Goal: Information Seeking & Learning: Check status

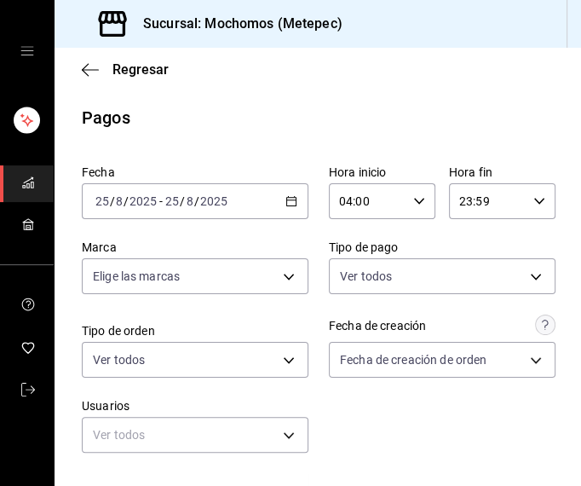
scroll to position [468, 0]
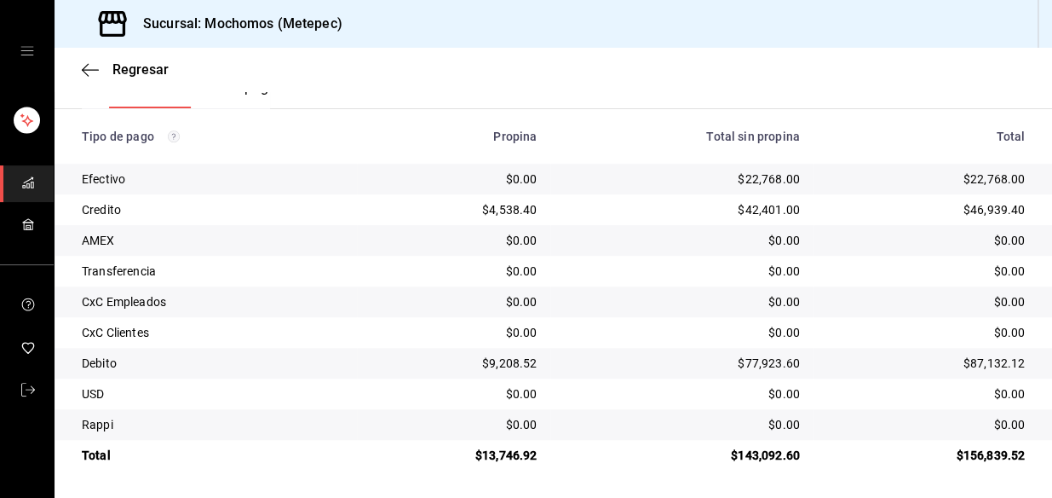
scroll to position [286, 0]
click at [389, 274] on div "$0.00" at bounding box center [454, 270] width 167 height 17
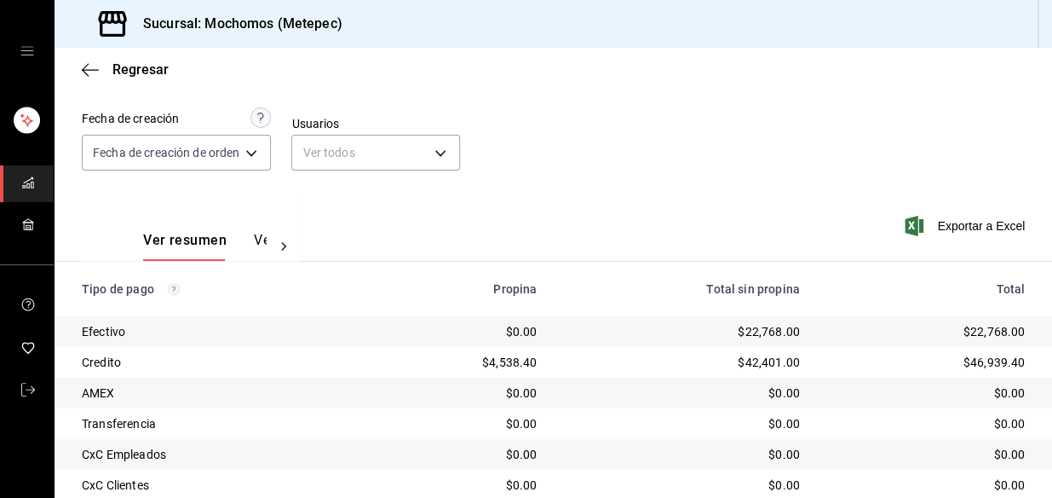
scroll to position [285, 0]
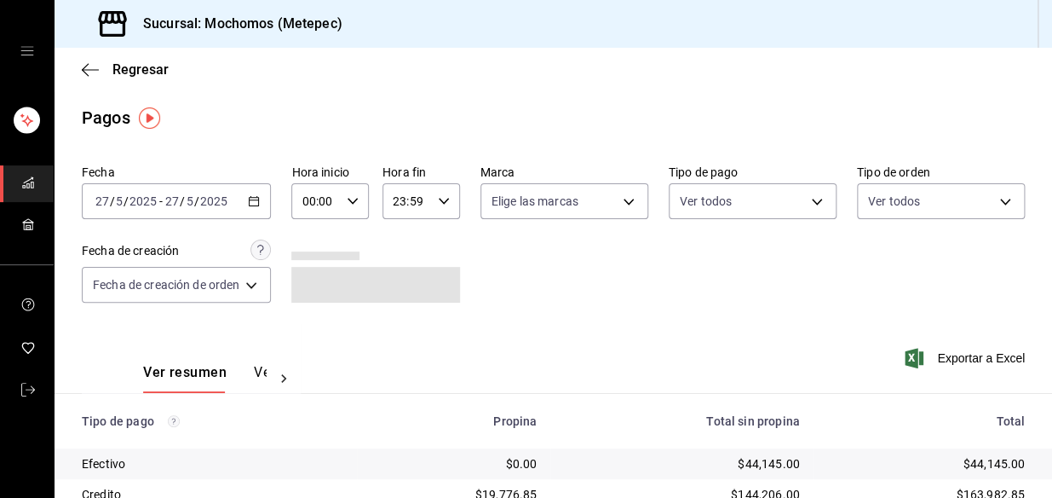
drag, startPoint x: 256, startPoint y: 205, endPoint x: 258, endPoint y: 193, distance: 13.0
click at [258, 193] on div "[DATE] [DATE] - [DATE] [DATE]" at bounding box center [176, 201] width 189 height 36
click at [89, 69] on icon "button" at bounding box center [90, 69] width 17 height 1
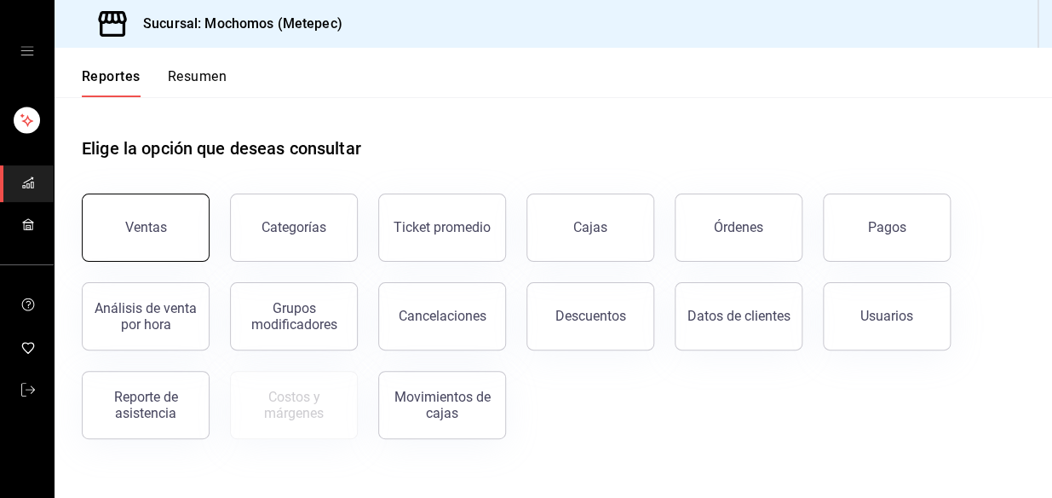
click at [119, 238] on button "Ventas" at bounding box center [146, 227] width 128 height 68
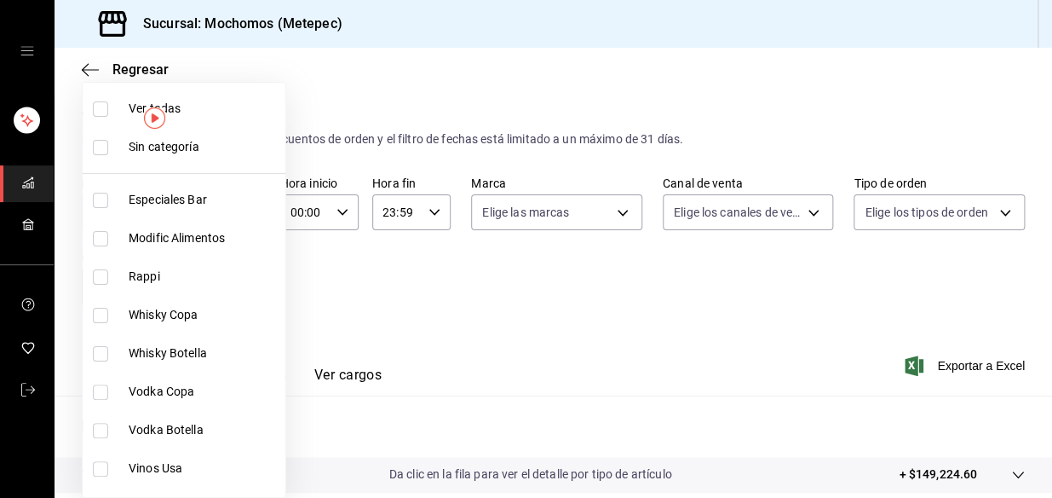
click at [205, 284] on body "Sucursal: Mochomos (Metepec) Regresar Ventas Los artículos listados no incluyen…" at bounding box center [526, 249] width 1052 height 498
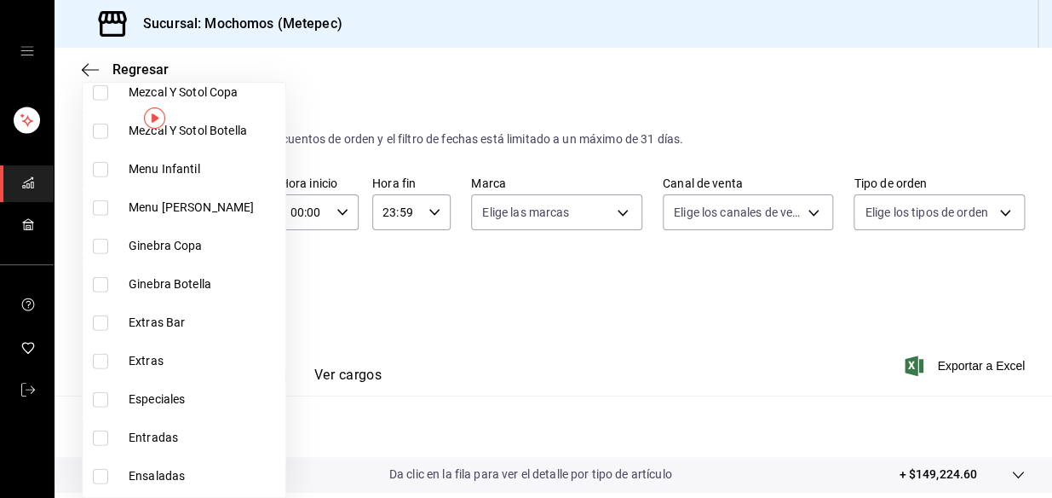
scroll to position [1471, 0]
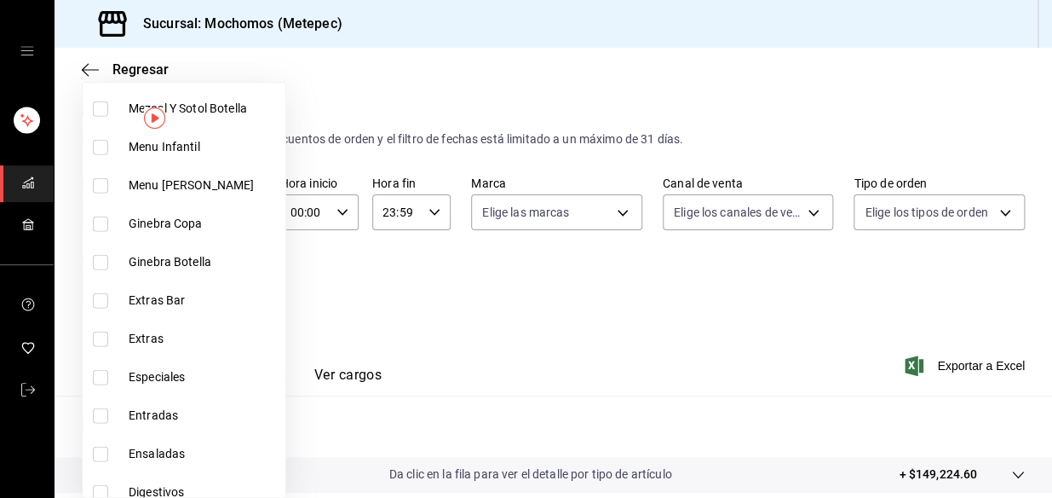
click at [101, 333] on input "checkbox" at bounding box center [100, 338] width 15 height 15
checkbox input "true"
type input "40c24928-15ec-4257-9945-4e0047856112"
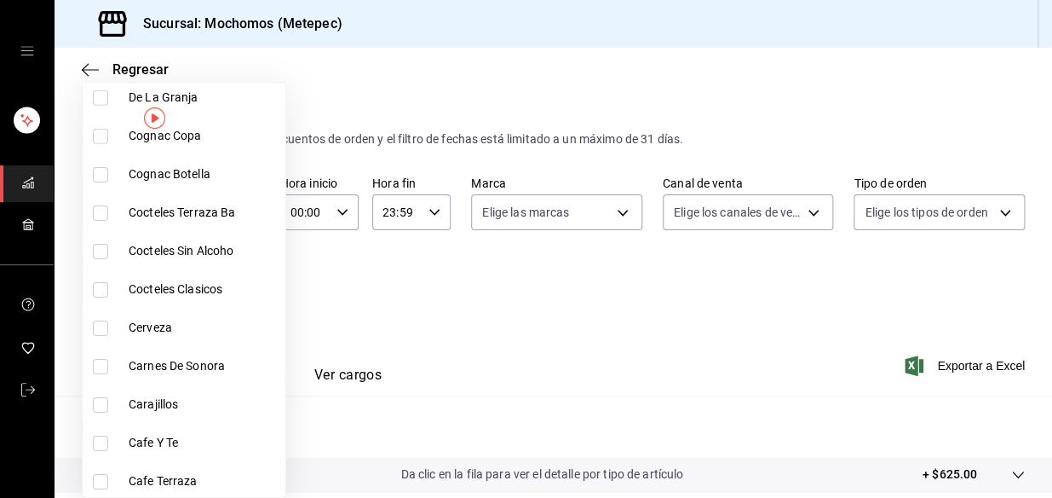
scroll to position [2098, 0]
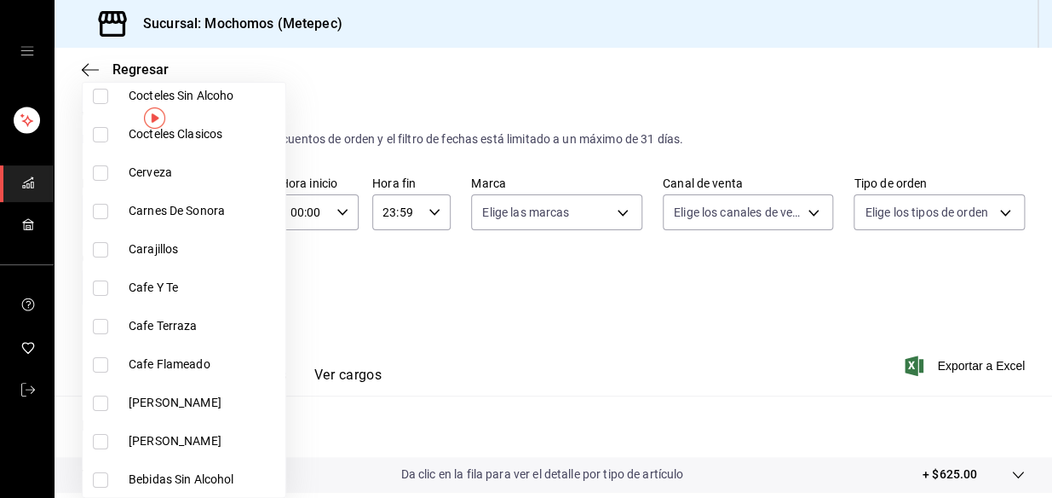
click at [431, 298] on div at bounding box center [526, 249] width 1052 height 498
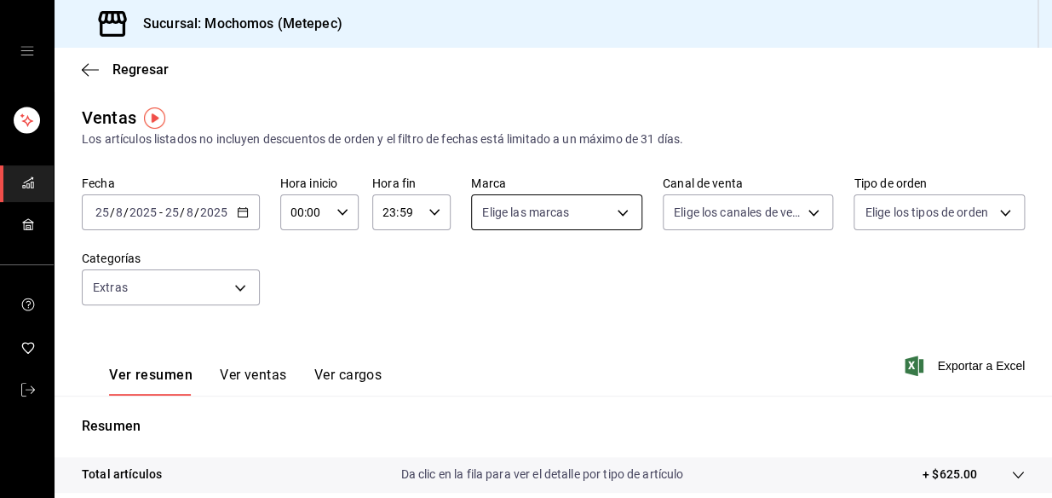
click at [567, 215] on body "Sucursal: Mochomos (Metepec) Regresar Ventas Los artículos listados no incluyen…" at bounding box center [526, 249] width 1052 height 498
click at [567, 215] on div at bounding box center [526, 249] width 1052 height 498
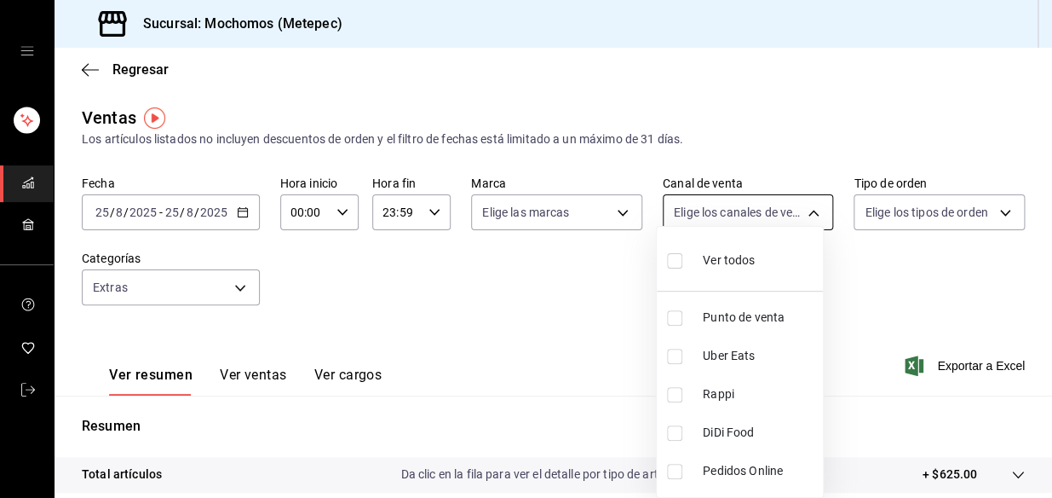
click at [780, 203] on body "Sucursal: Mochomos (Metepec) Regresar Ventas Los artículos listados no incluyen…" at bounding box center [526, 249] width 1052 height 498
click at [780, 203] on div at bounding box center [526, 249] width 1052 height 498
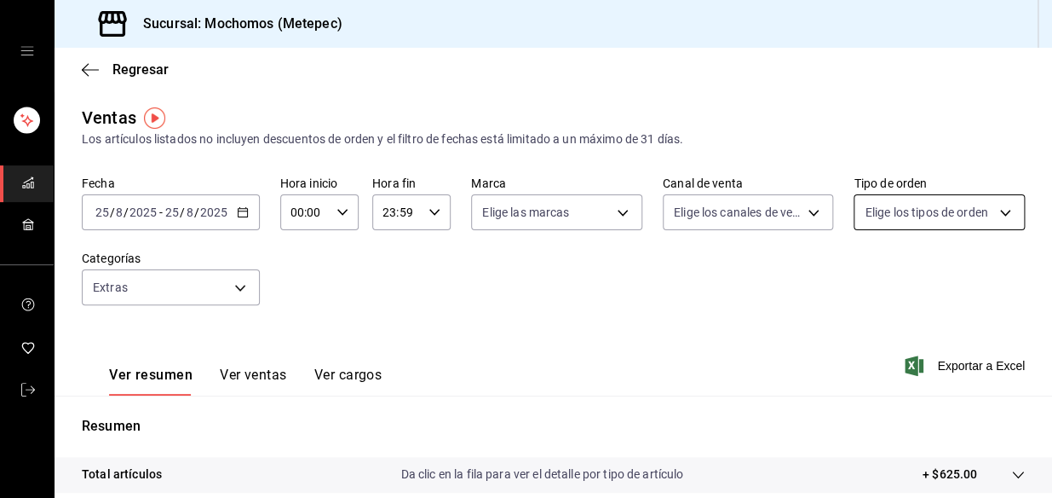
click at [947, 203] on body "Sucursal: Mochomos (Metepec) Regresar Ventas Los artículos listados no incluyen…" at bounding box center [526, 249] width 1052 height 498
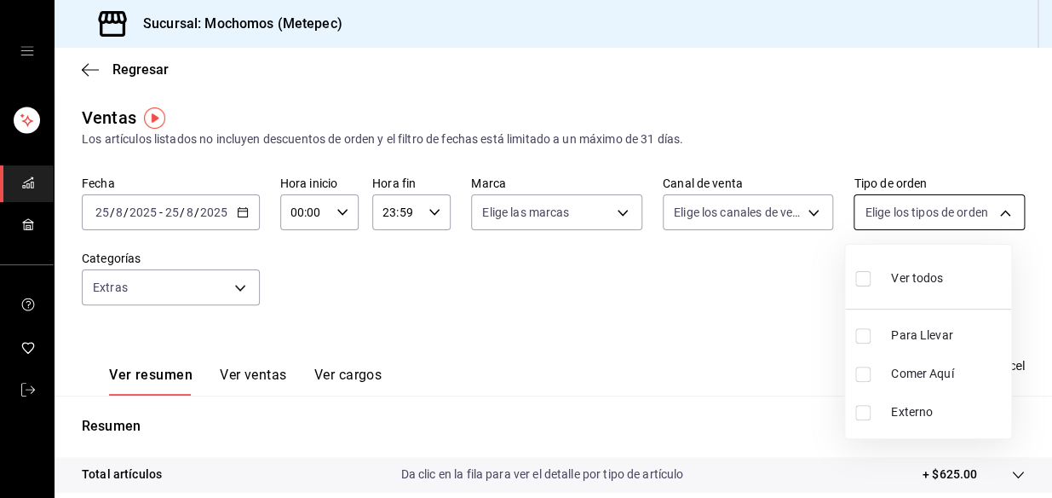
click at [947, 203] on div at bounding box center [526, 249] width 1052 height 498
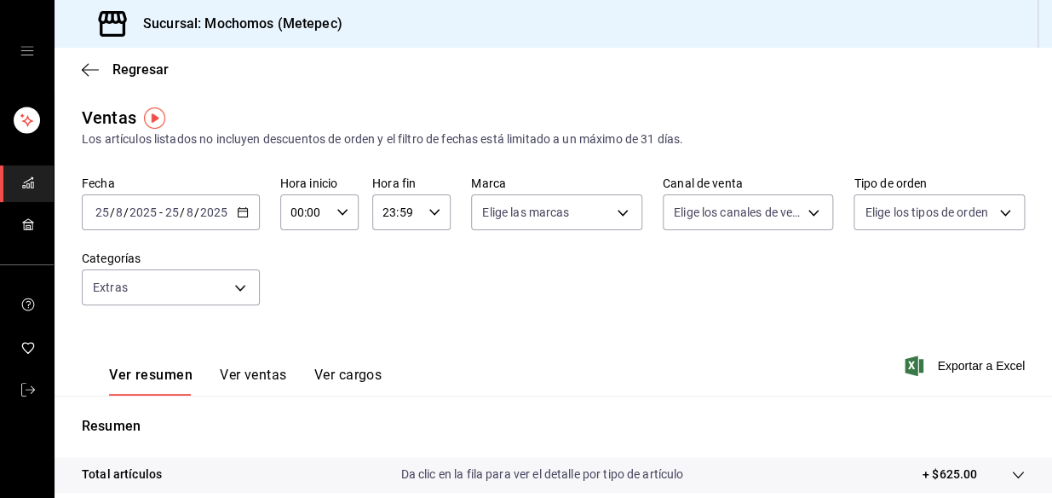
click at [322, 213] on input "00:00" at bounding box center [304, 212] width 49 height 34
click at [294, 298] on span "03" at bounding box center [298, 302] width 12 height 14
type input "03:00"
click at [245, 214] on div at bounding box center [526, 249] width 1052 height 498
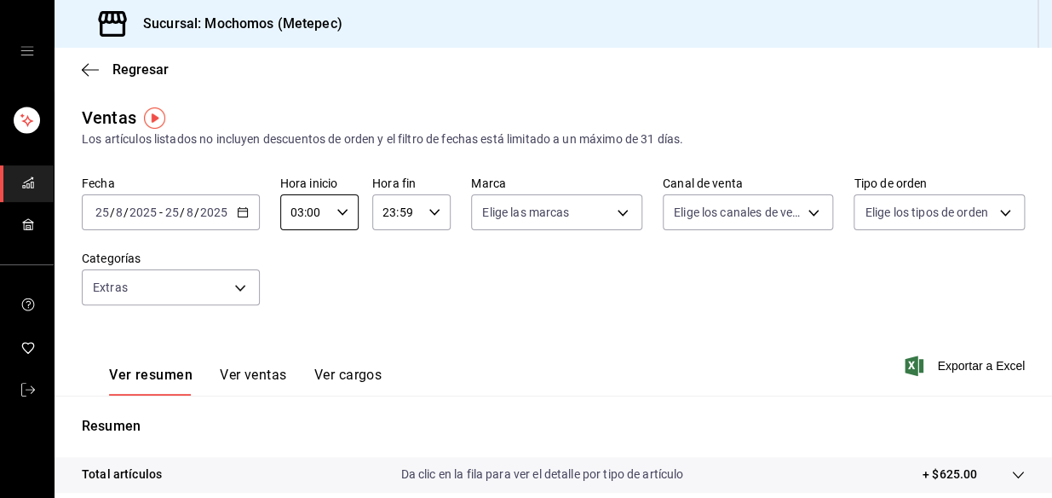
click at [237, 204] on div "[DATE] [DATE] - [DATE] [DATE]" at bounding box center [171, 212] width 178 height 36
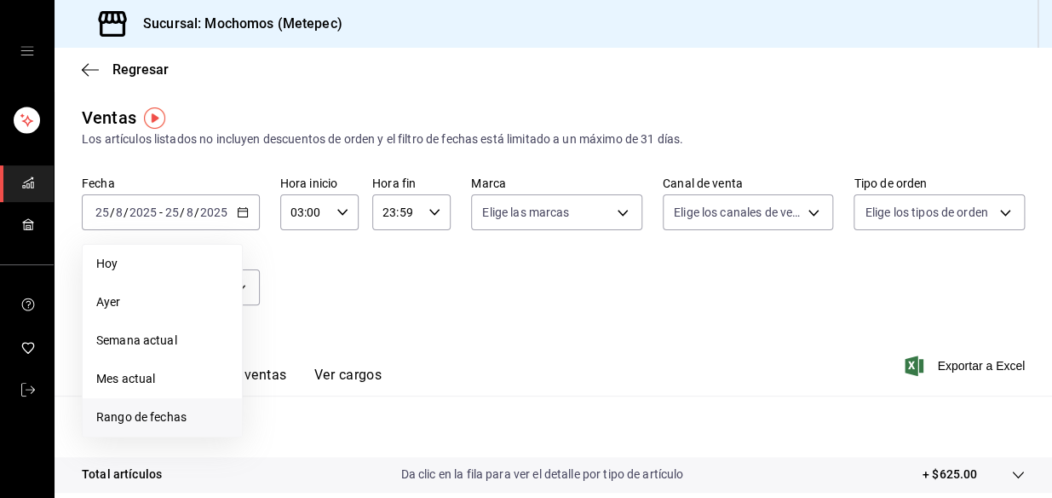
click at [157, 427] on li "Rango de fechas" at bounding box center [162, 417] width 159 height 38
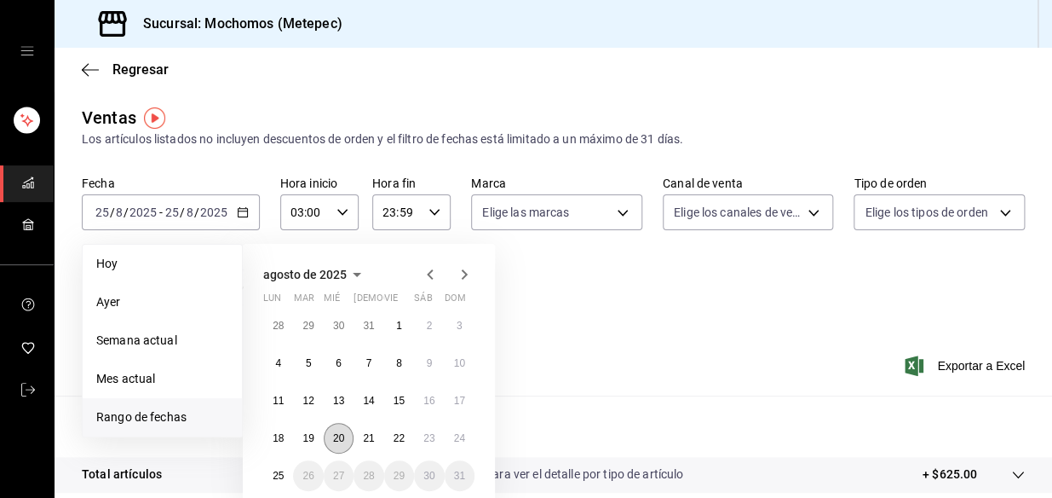
click at [331, 434] on button "20" at bounding box center [339, 438] width 30 height 31
click at [279, 475] on abbr "25" at bounding box center [278, 475] width 11 height 12
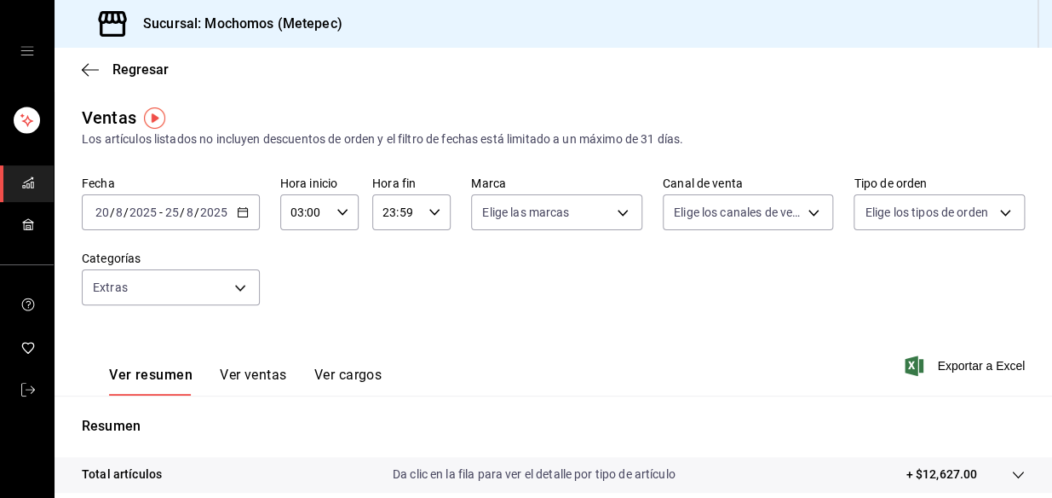
scroll to position [77, 0]
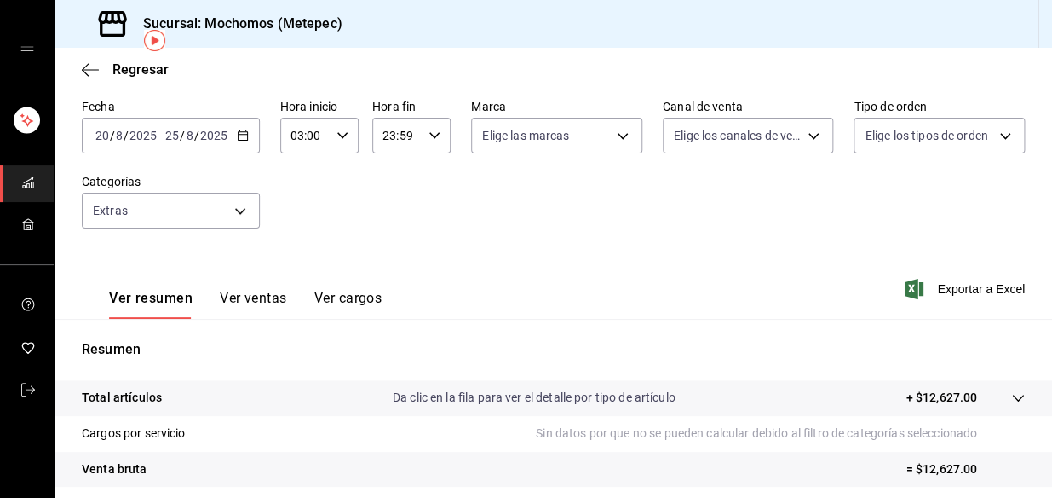
click at [338, 294] on button "Ver cargos" at bounding box center [348, 304] width 68 height 29
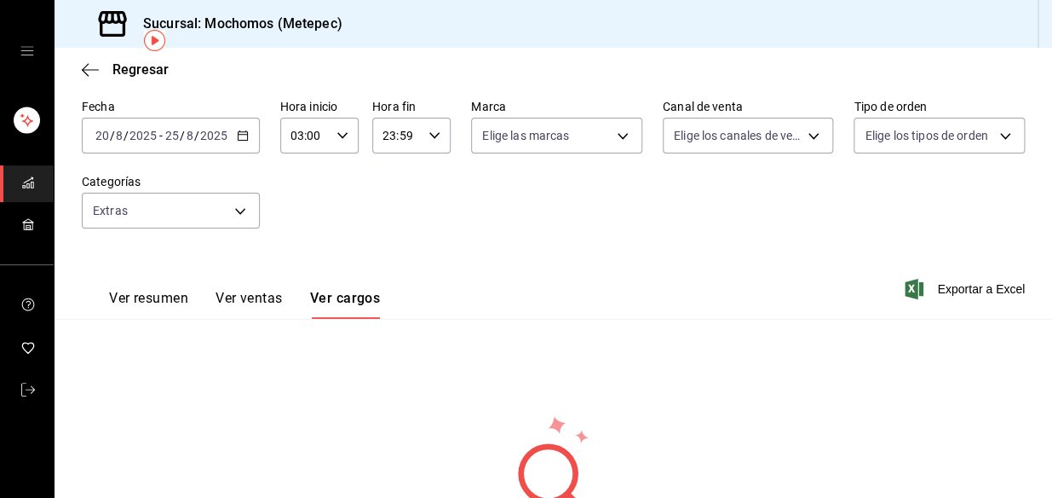
click at [249, 296] on button "Ver ventas" at bounding box center [249, 304] width 67 height 29
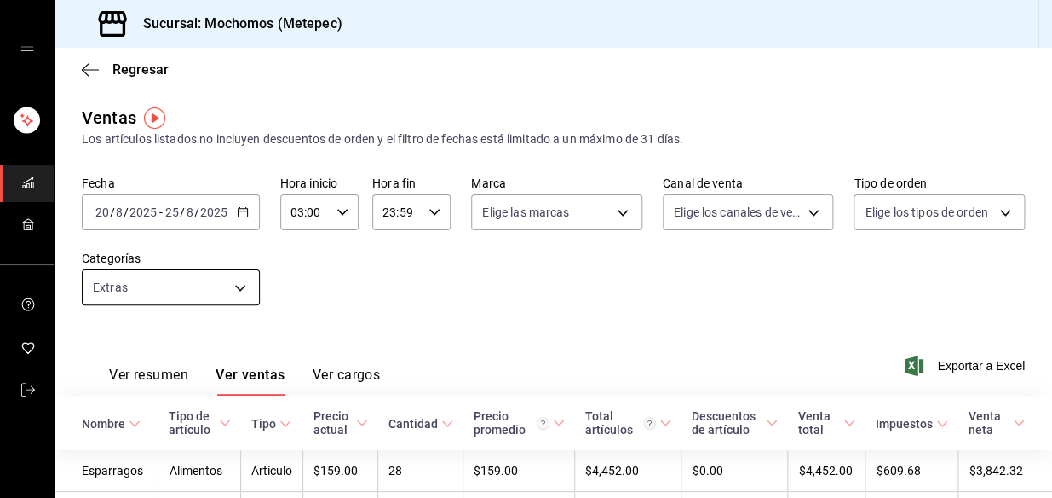
click at [176, 286] on body "Sucursal: Mochomos (Metepec) Regresar Ventas Los artículos listados no incluyen…" at bounding box center [526, 249] width 1052 height 498
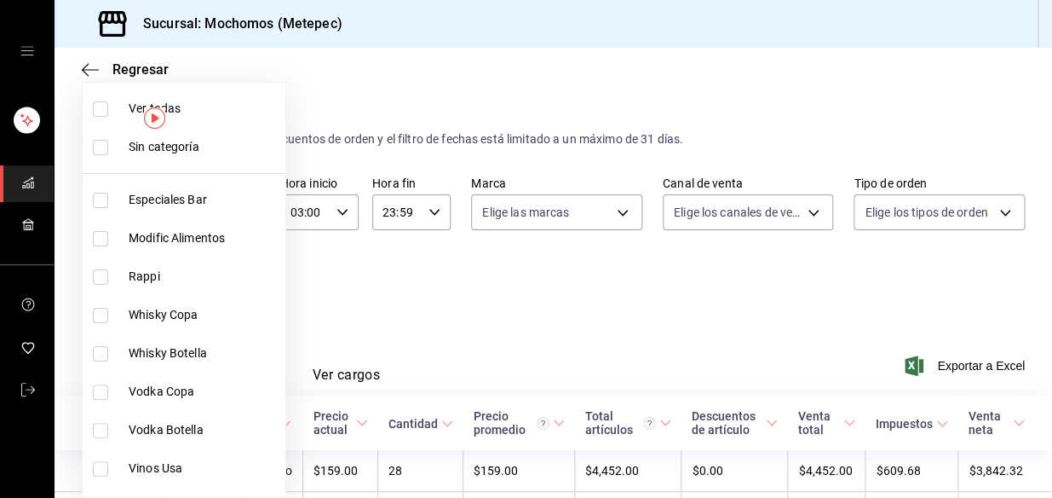
click at [101, 147] on input "checkbox" at bounding box center [100, 147] width 15 height 15
checkbox input "true"
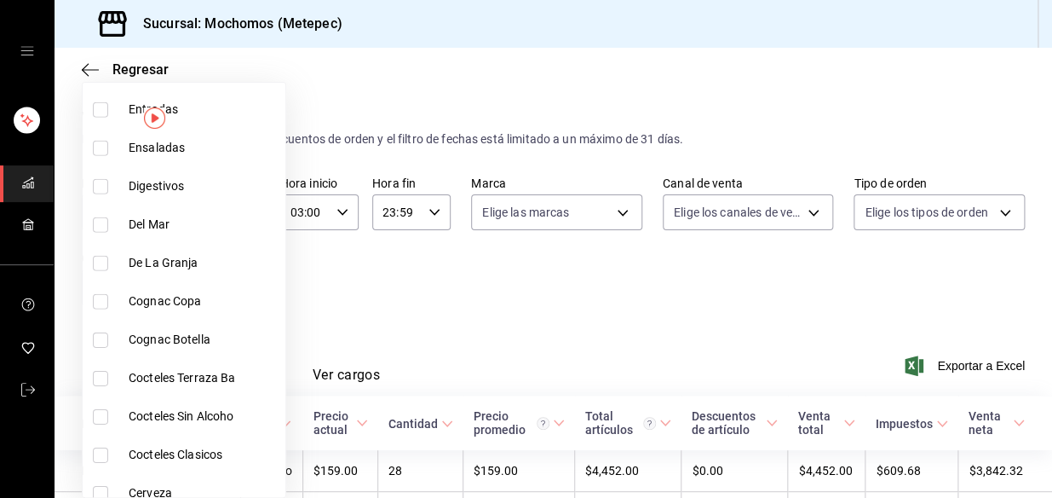
scroll to position [1626, 0]
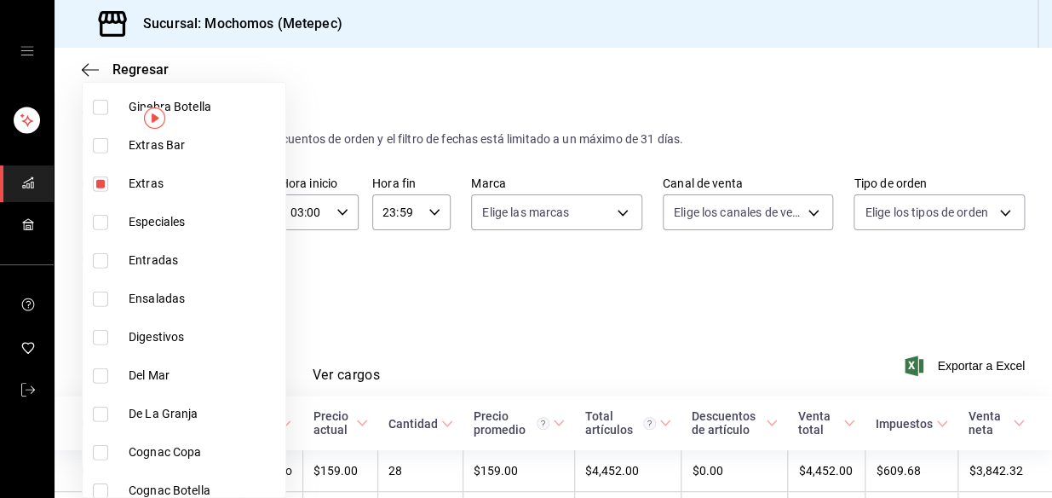
click at [97, 178] on input "checkbox" at bounding box center [100, 183] width 15 height 15
checkbox input "false"
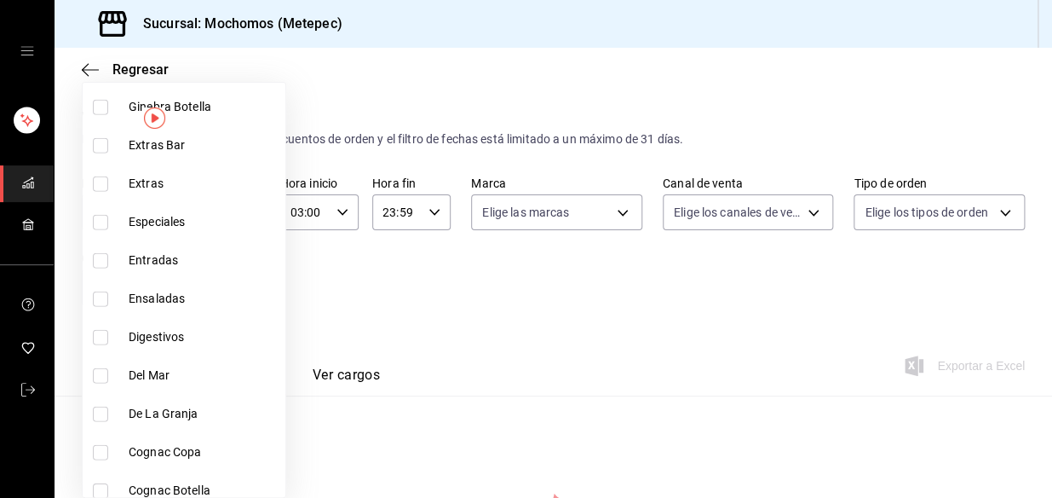
click at [372, 292] on div at bounding box center [526, 249] width 1052 height 498
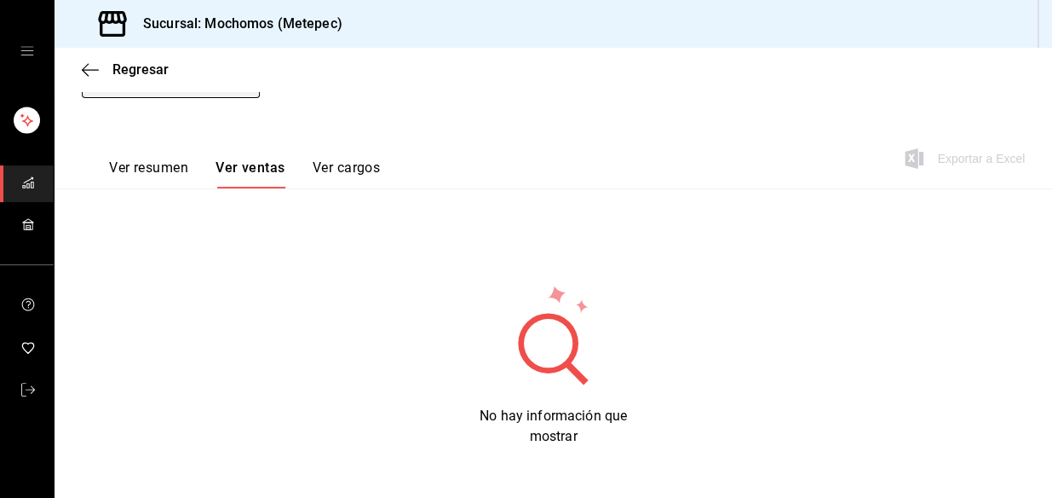
scroll to position [209, 0]
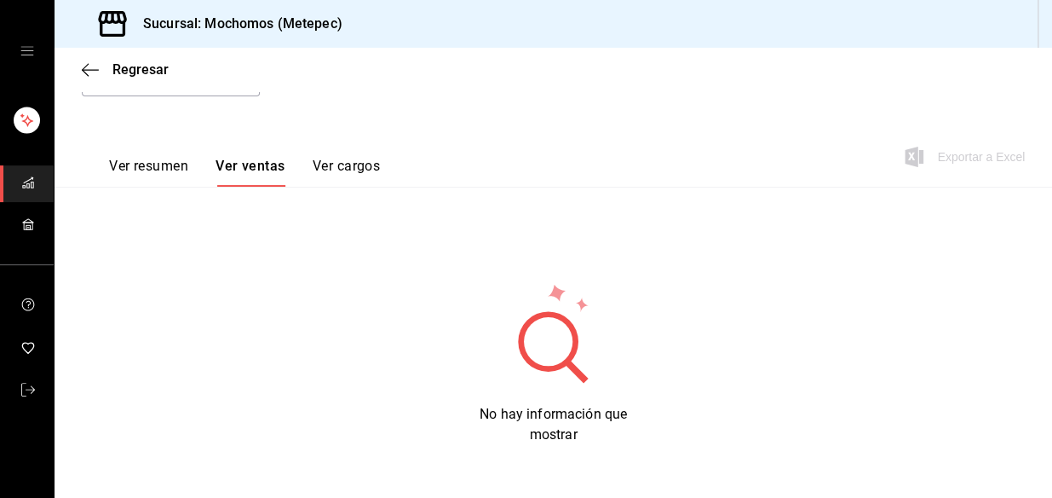
click at [244, 172] on button "Ver ventas" at bounding box center [251, 172] width 70 height 29
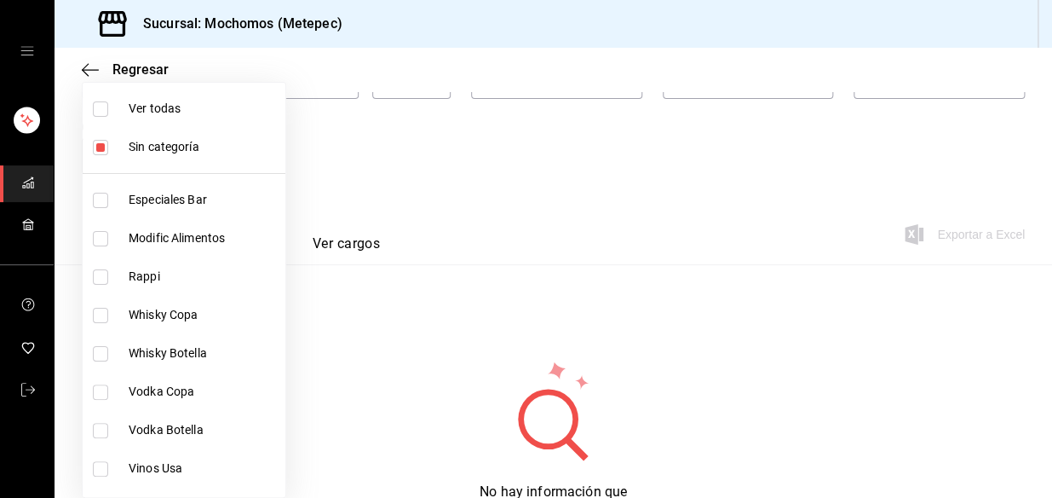
click at [187, 162] on body "Sucursal: Mochomos (Metepec) Regresar Ventas Los artículos listados no incluyen…" at bounding box center [526, 249] width 1052 height 498
click at [97, 148] on input "checkbox" at bounding box center [100, 147] width 15 height 15
checkbox input "false"
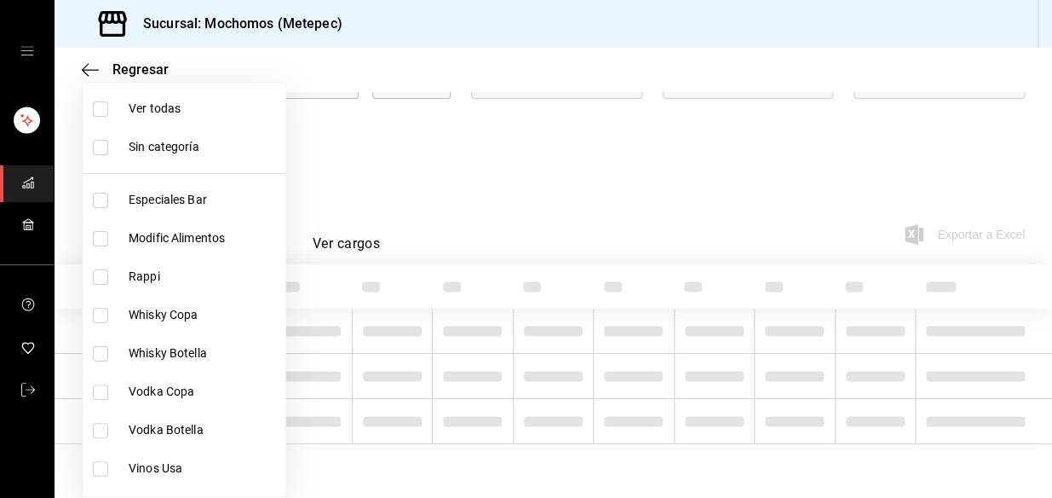
click at [103, 107] on input "checkbox" at bounding box center [100, 108] width 15 height 15
checkbox input "true"
type input "c9cbc288-c827-488d-81f5-370afefb1912,46081463-7037-4dd2-a9ab-e56ff6a8fa7c,bf958…"
checkbox input "true"
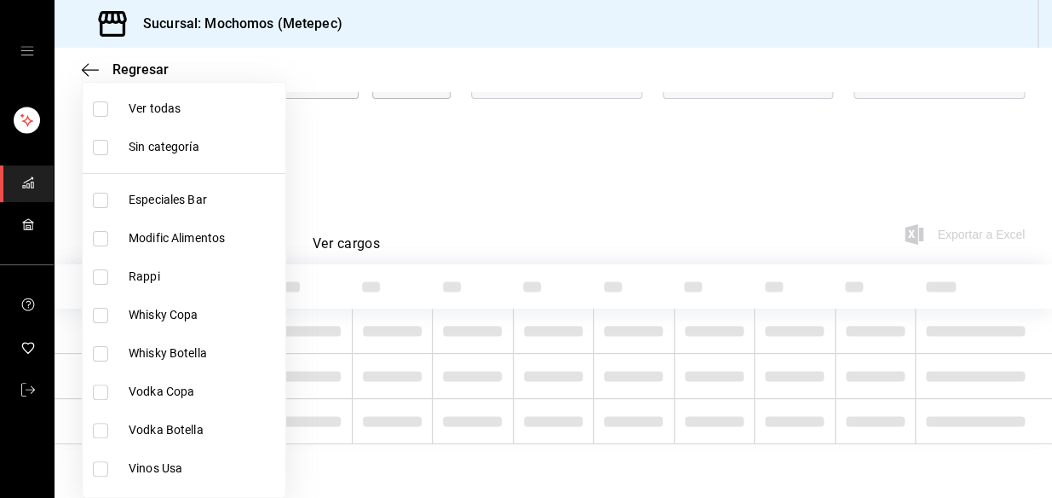
checkbox input "true"
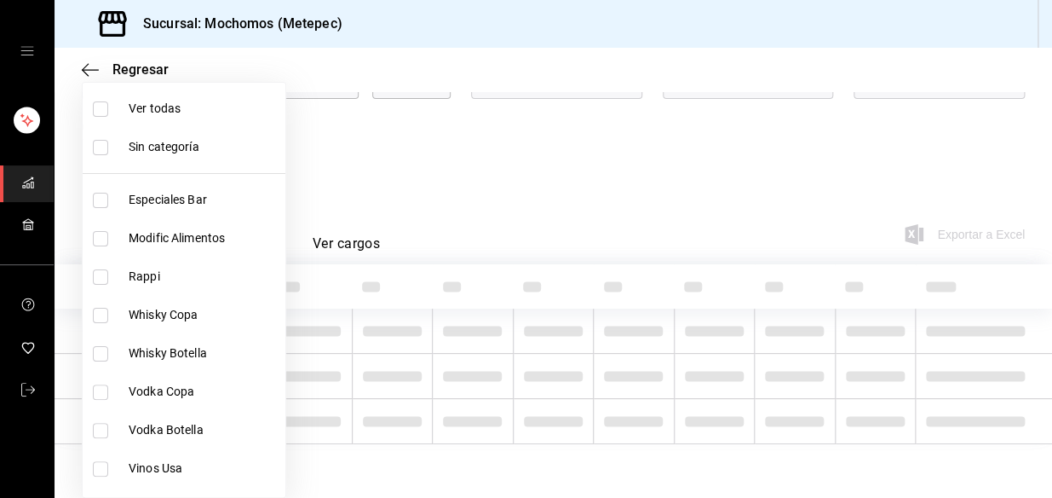
checkbox input "true"
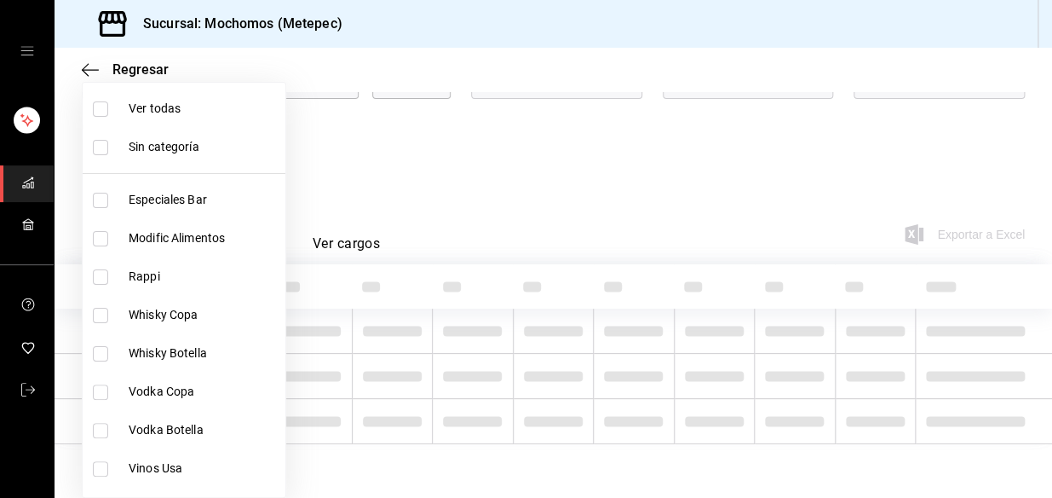
checkbox input "true"
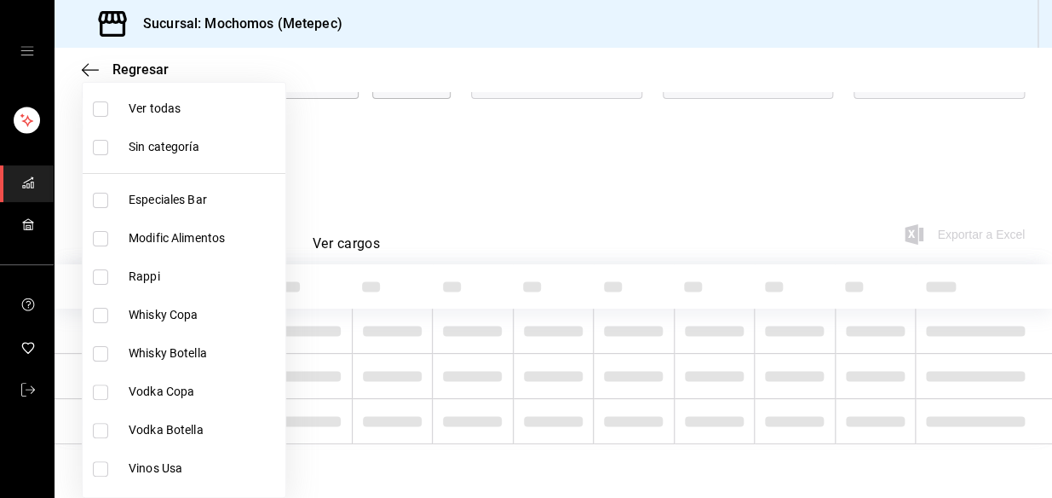
checkbox input "true"
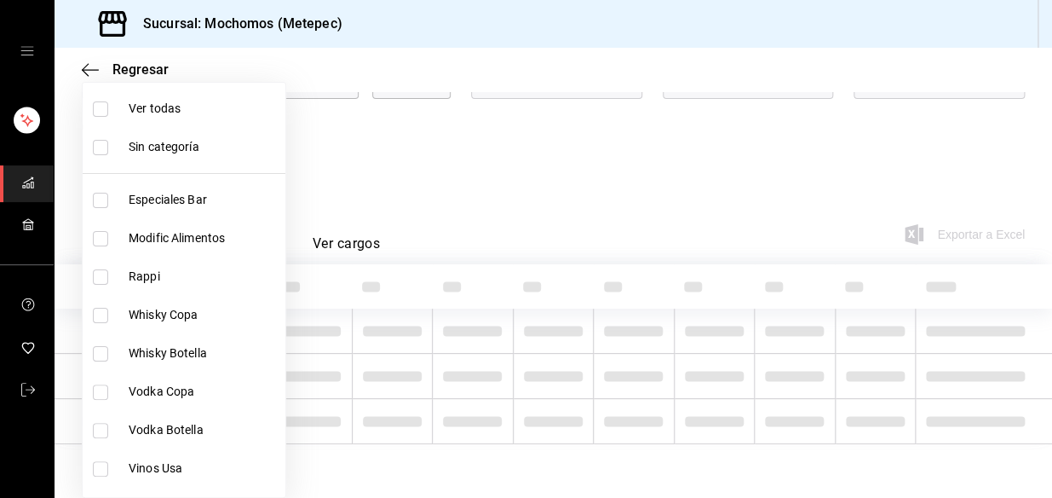
checkbox input "true"
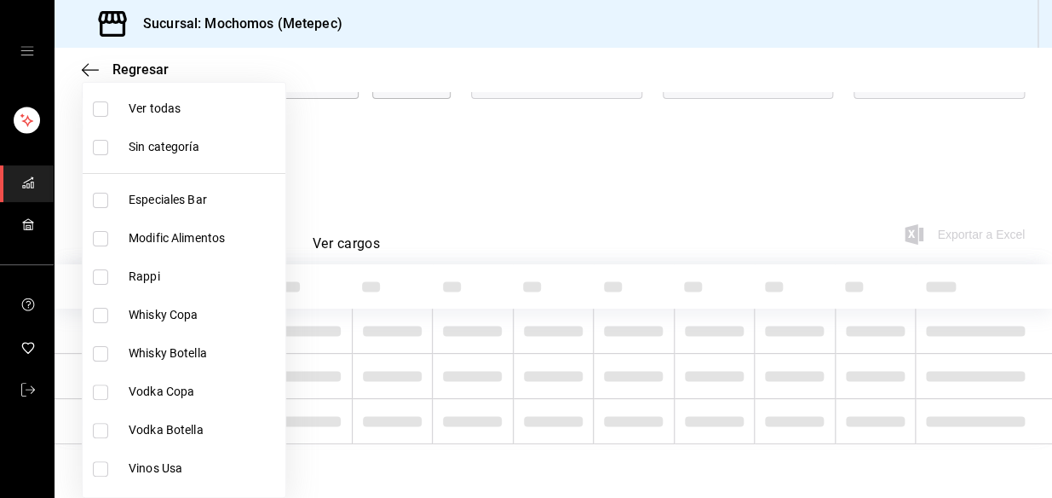
checkbox input "true"
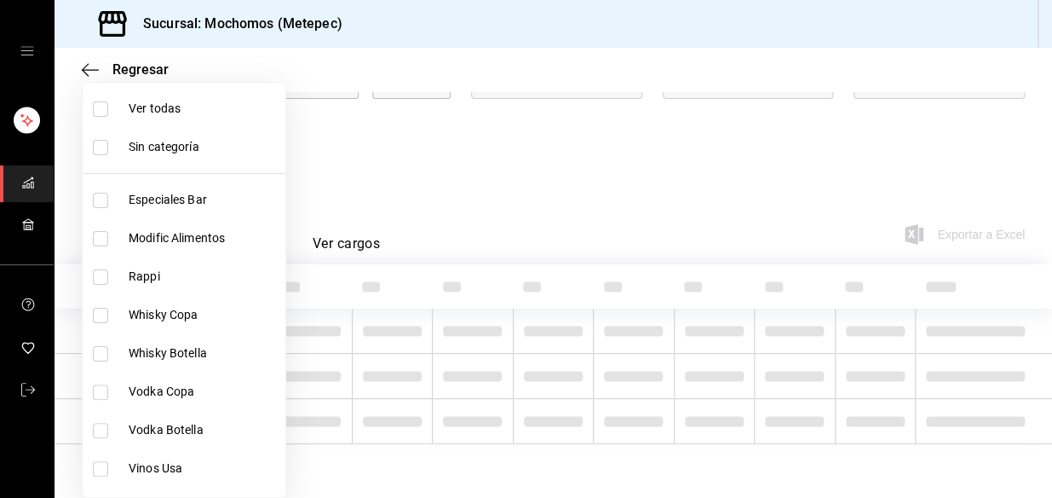
checkbox input "true"
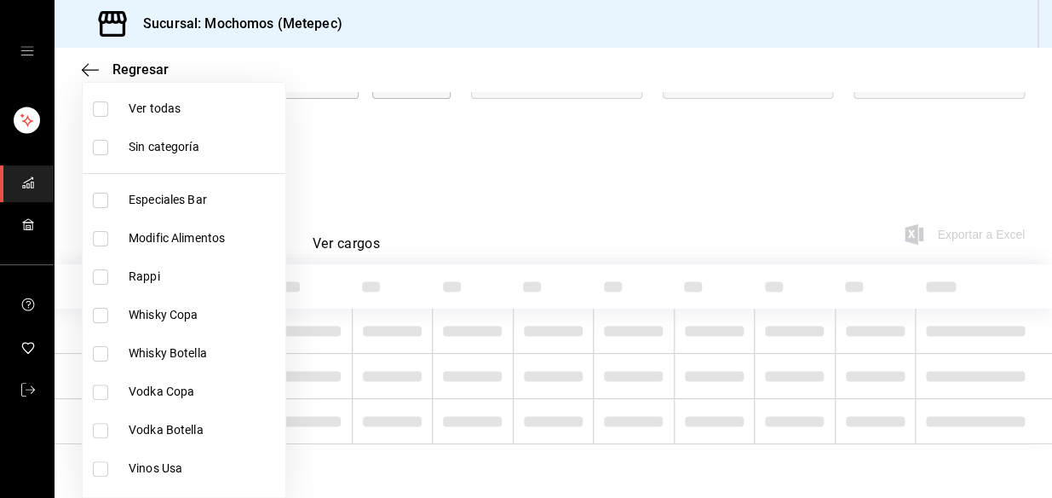
checkbox input "true"
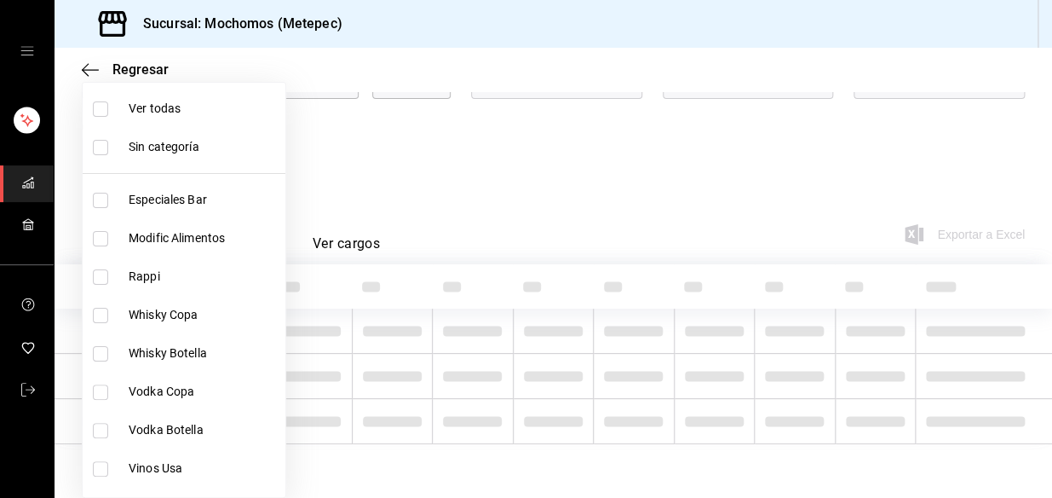
checkbox input "true"
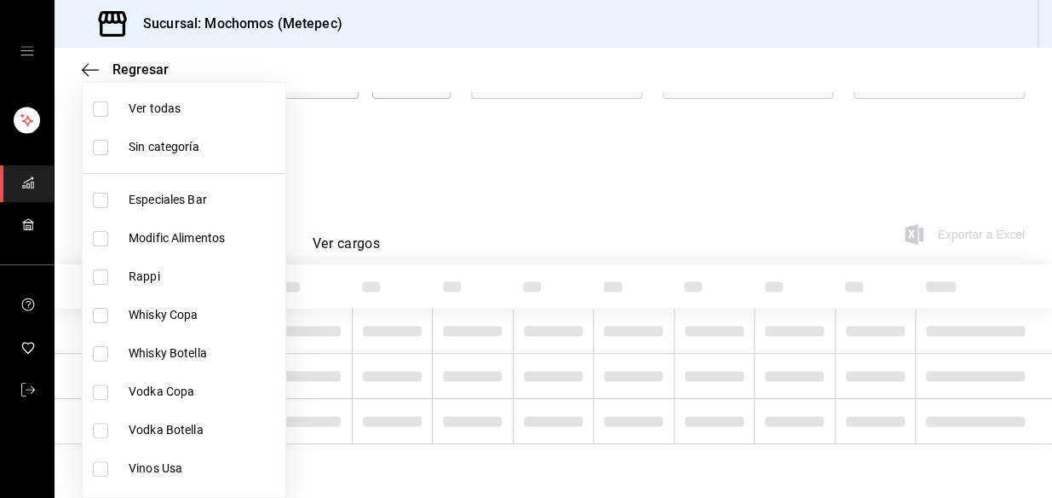
checkbox input "true"
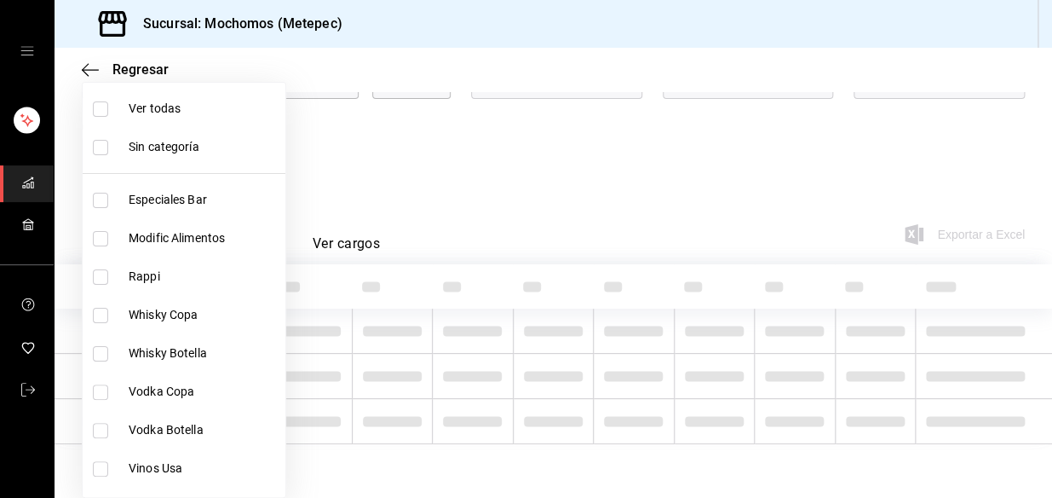
checkbox input "true"
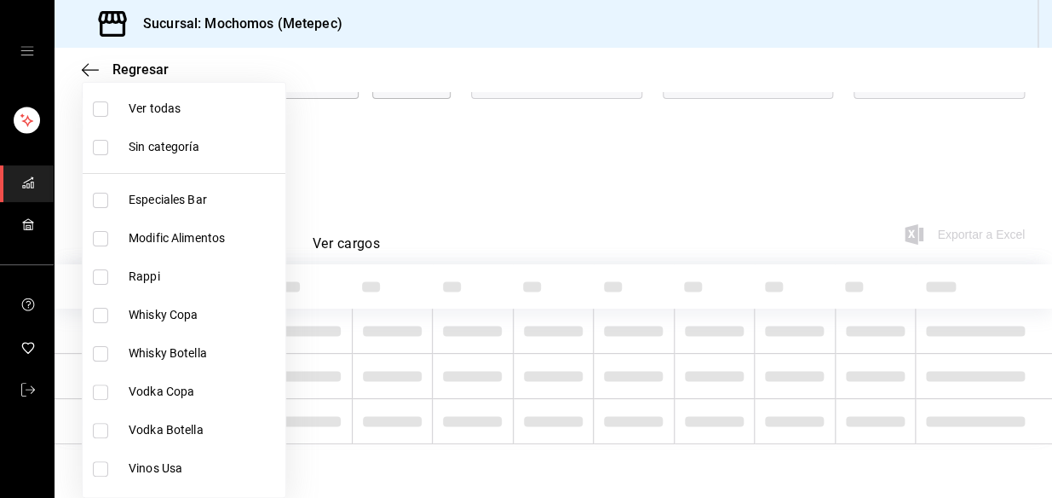
checkbox input "true"
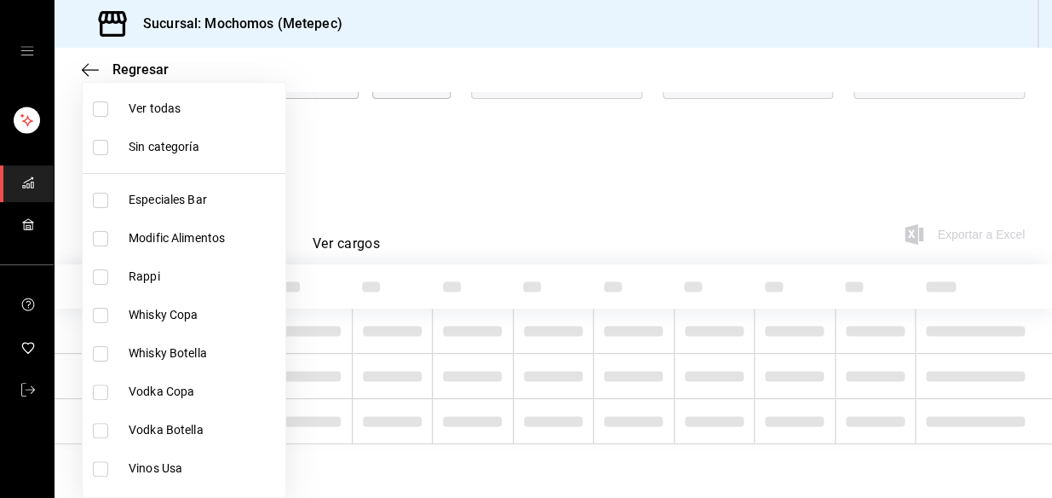
checkbox input "true"
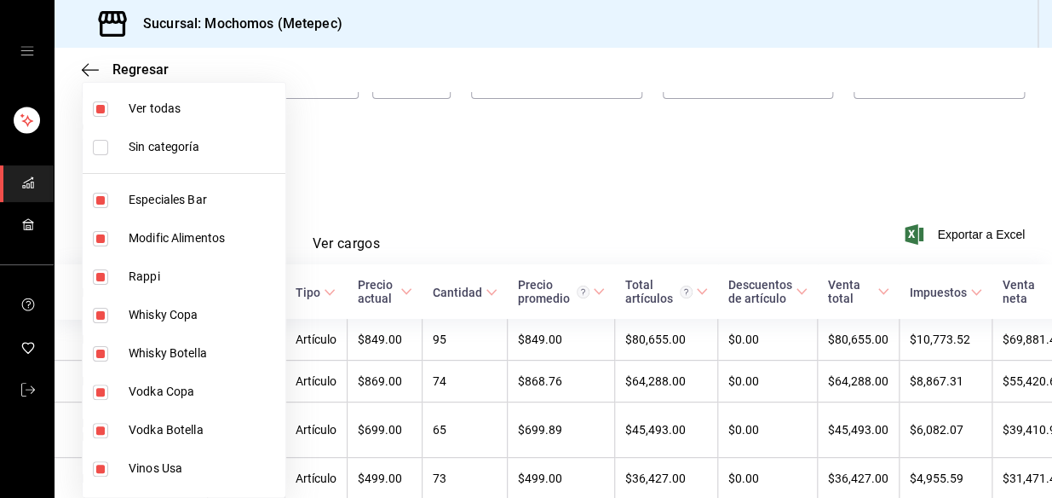
click at [447, 164] on div at bounding box center [526, 249] width 1052 height 498
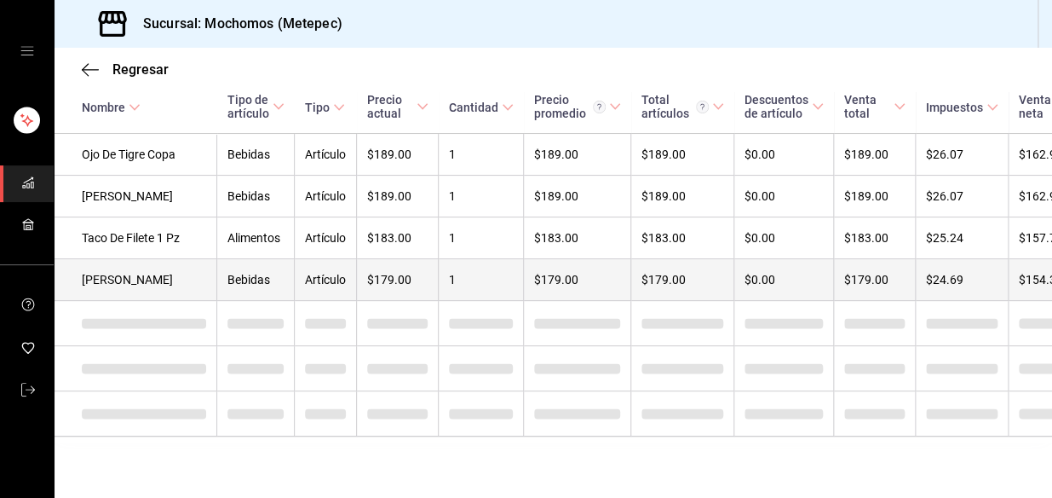
scroll to position [14650, 0]
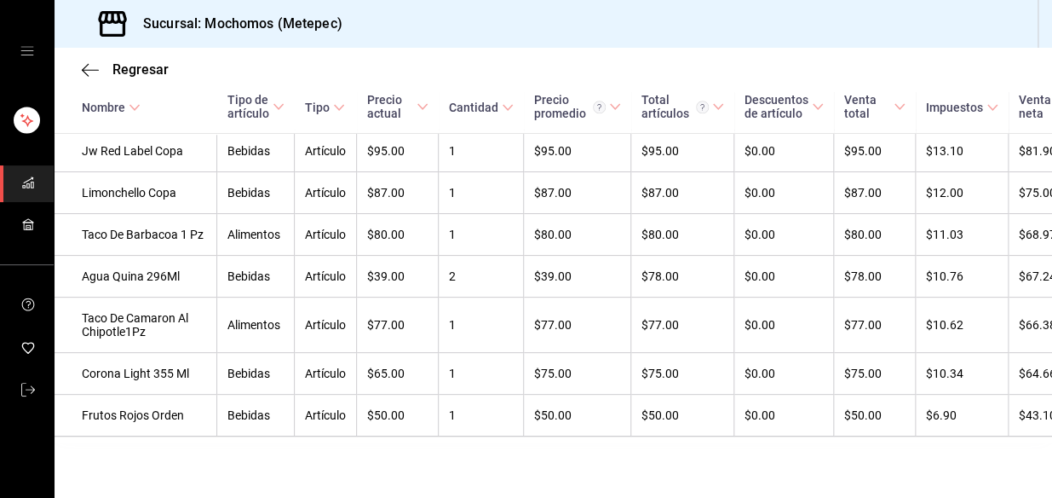
click at [122, 104] on div "Nombre" at bounding box center [103, 108] width 43 height 14
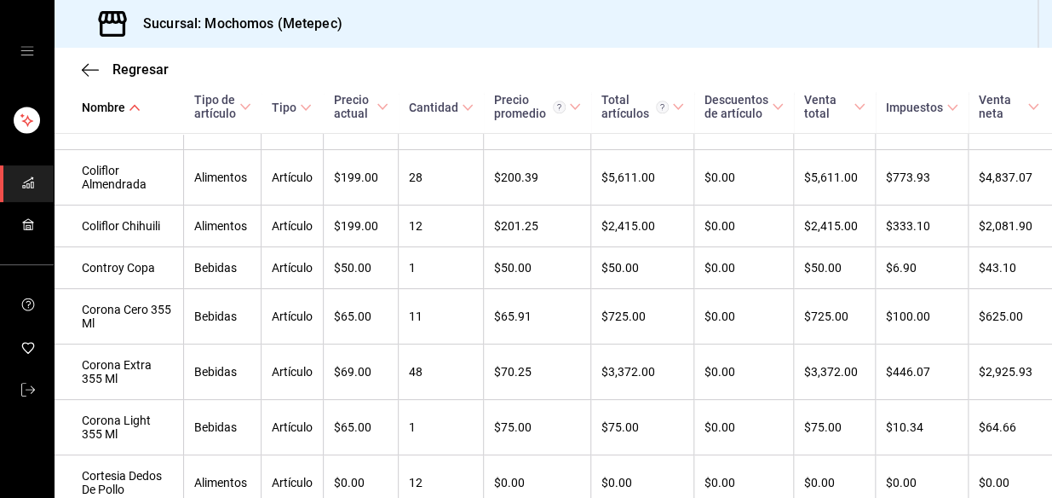
scroll to position [4838, 0]
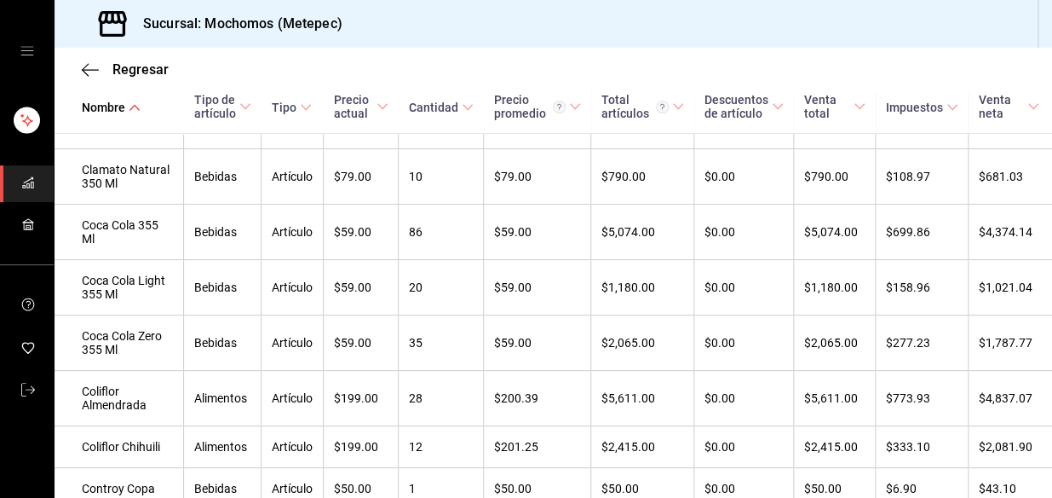
click at [854, 105] on icon at bounding box center [860, 107] width 12 height 12
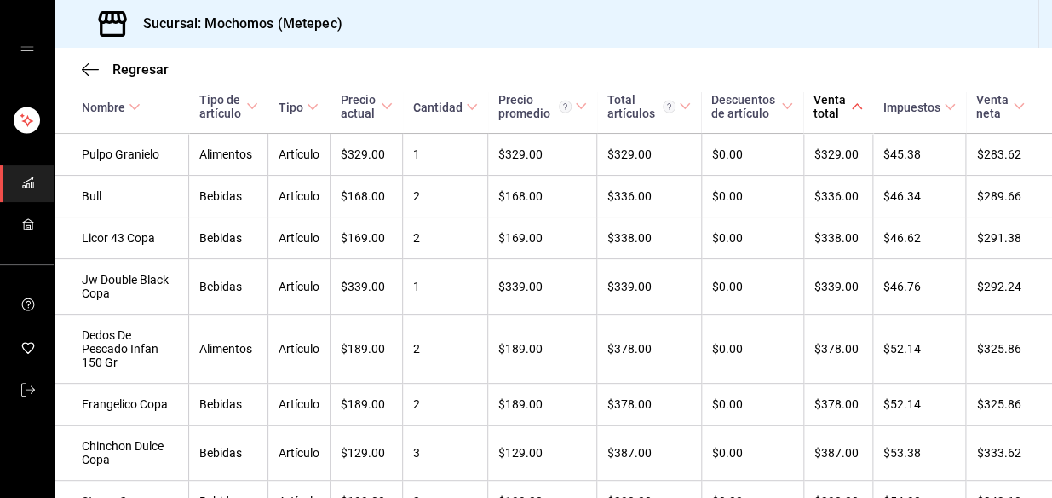
scroll to position [3640, 0]
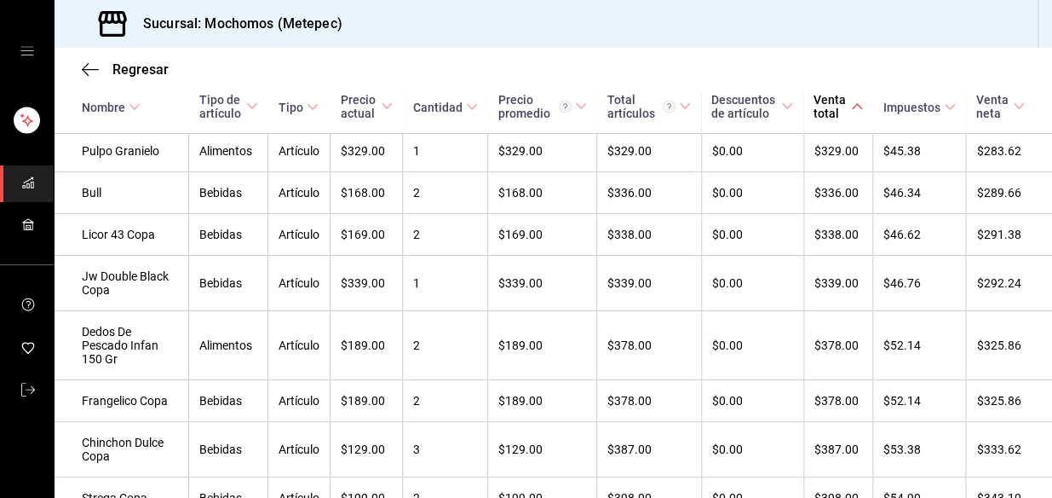
click at [220, 97] on div "Tipo de artículo" at bounding box center [220, 106] width 43 height 27
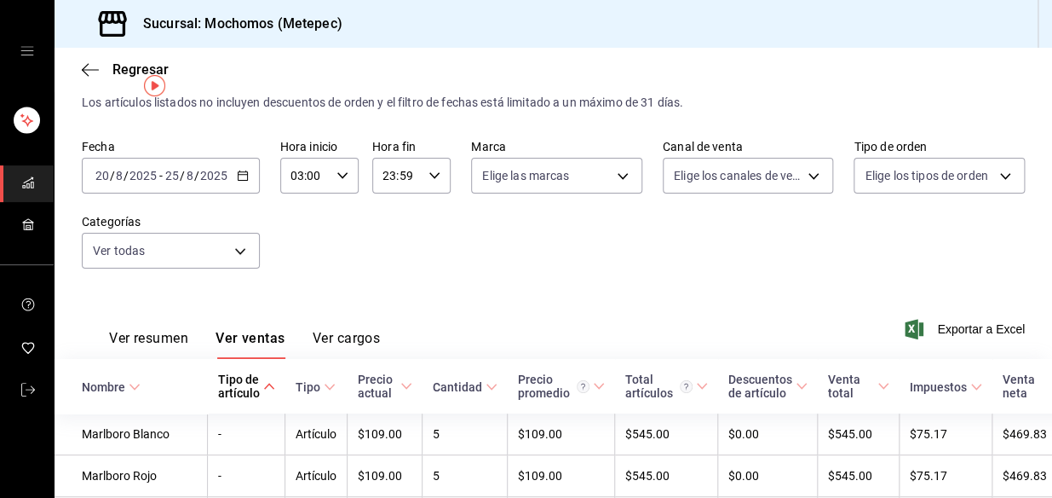
scroll to position [0, 0]
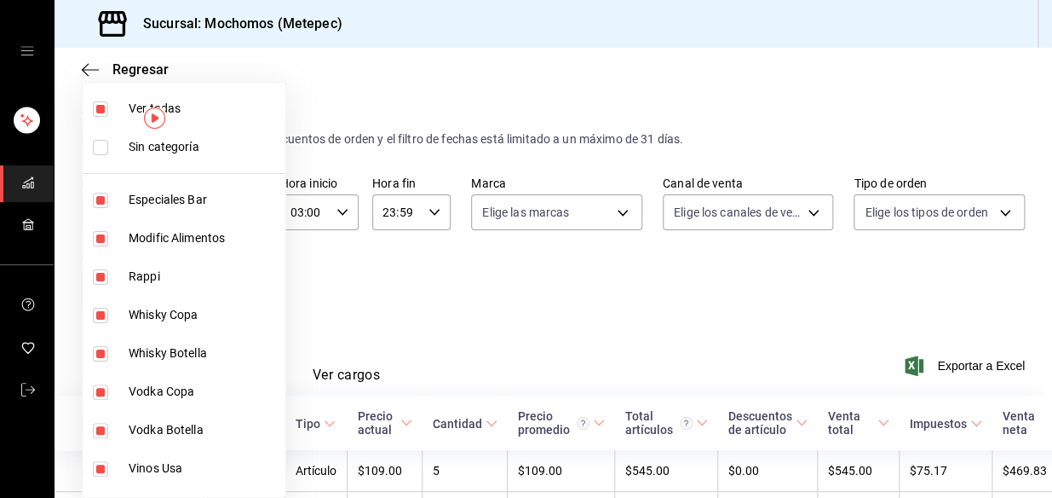
click at [225, 280] on body "Sucursal: Mochomos (Metepec) Regresar Ventas Los artículos listados no incluyen…" at bounding box center [526, 249] width 1052 height 498
click at [97, 107] on input "checkbox" at bounding box center [100, 108] width 15 height 15
checkbox input "false"
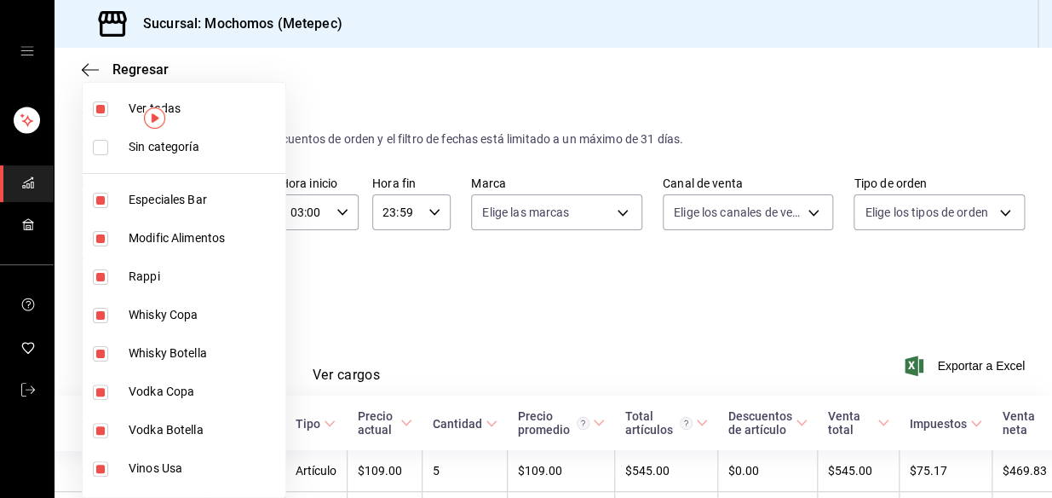
checkbox input "false"
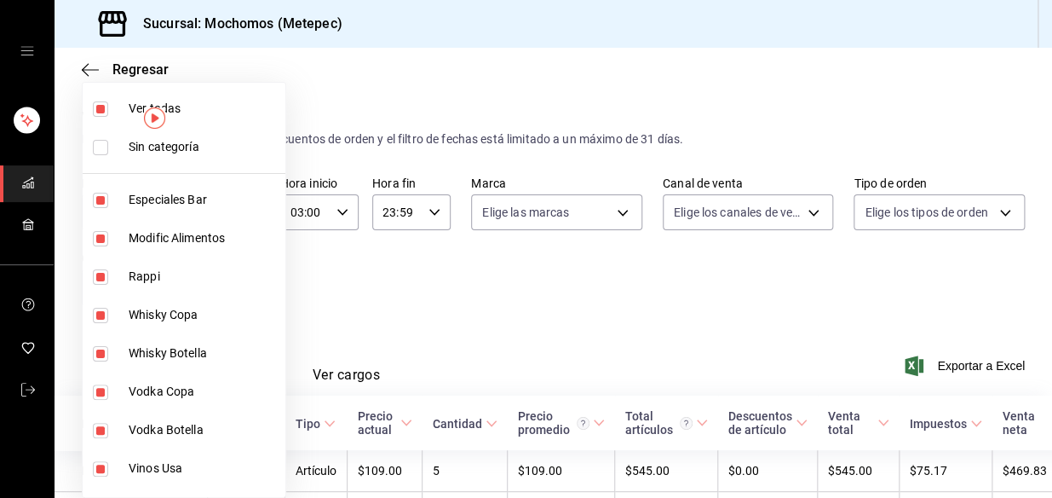
checkbox input "false"
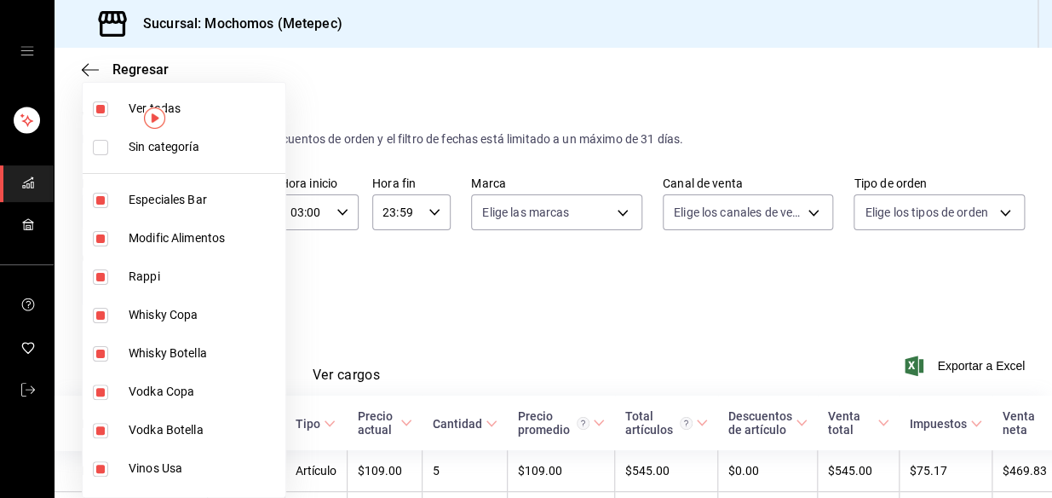
checkbox input "false"
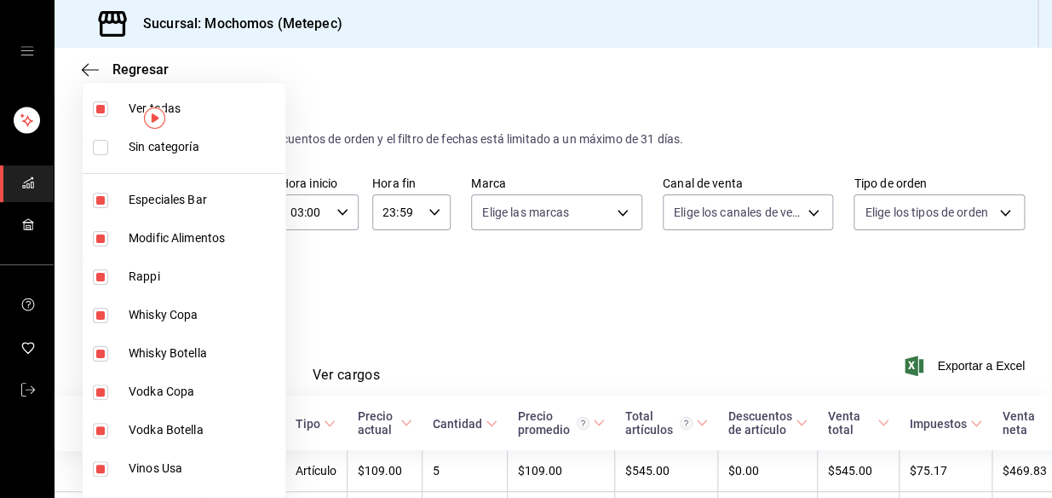
checkbox input "false"
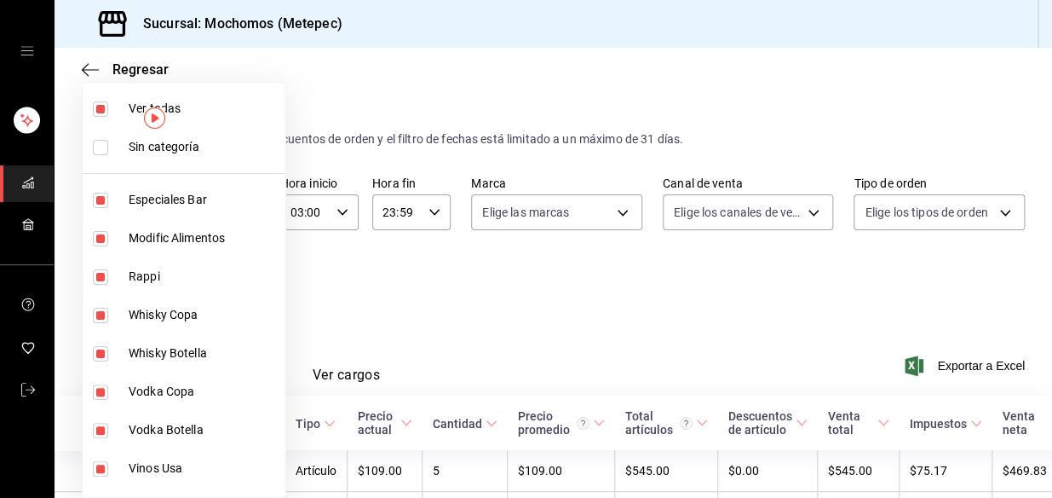
checkbox input "false"
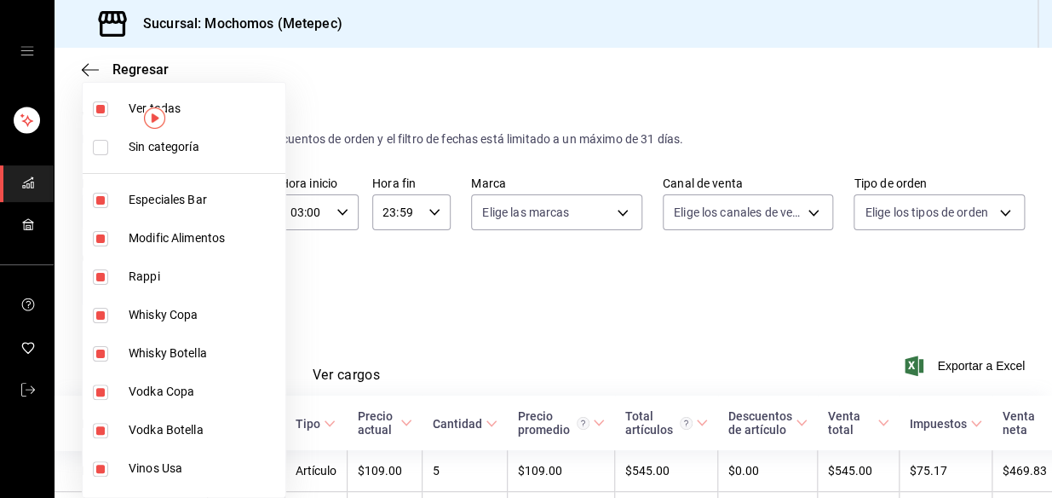
checkbox input "false"
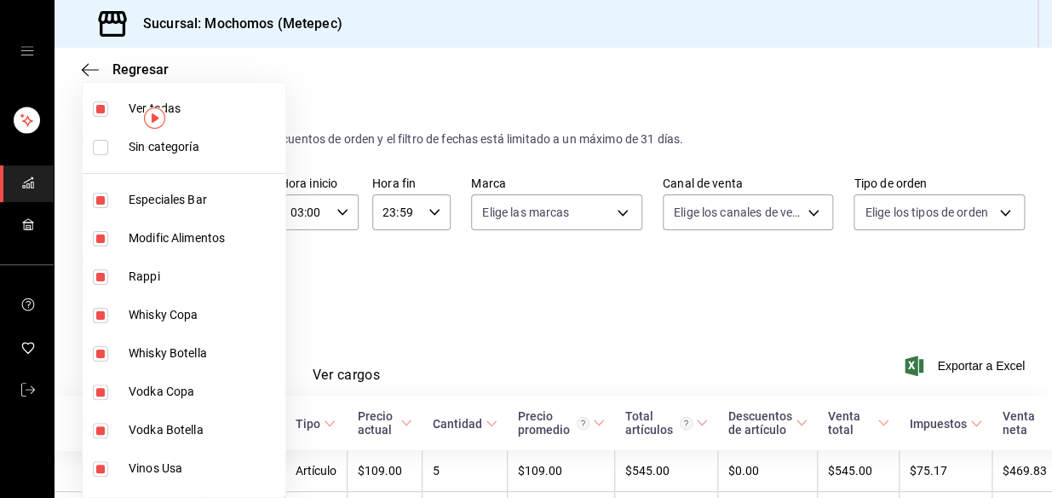
checkbox input "false"
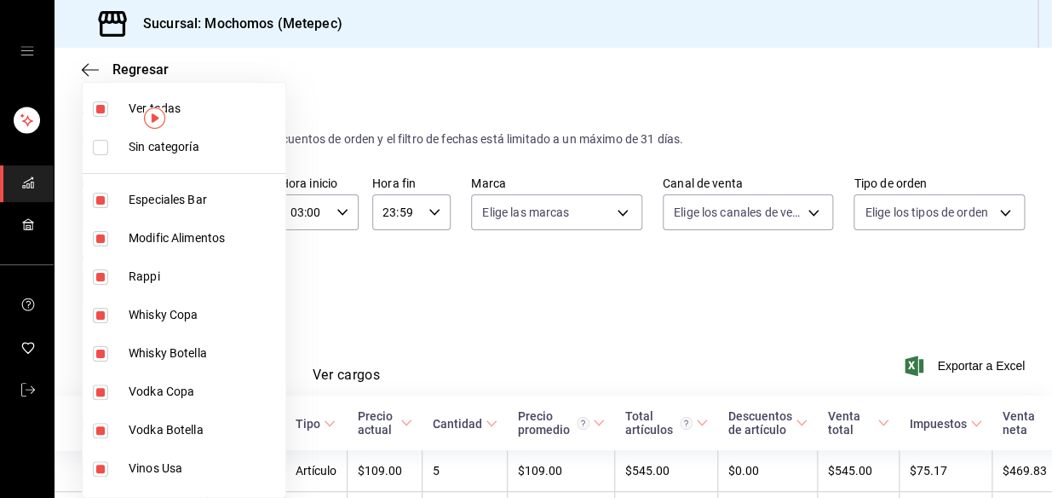
checkbox input "false"
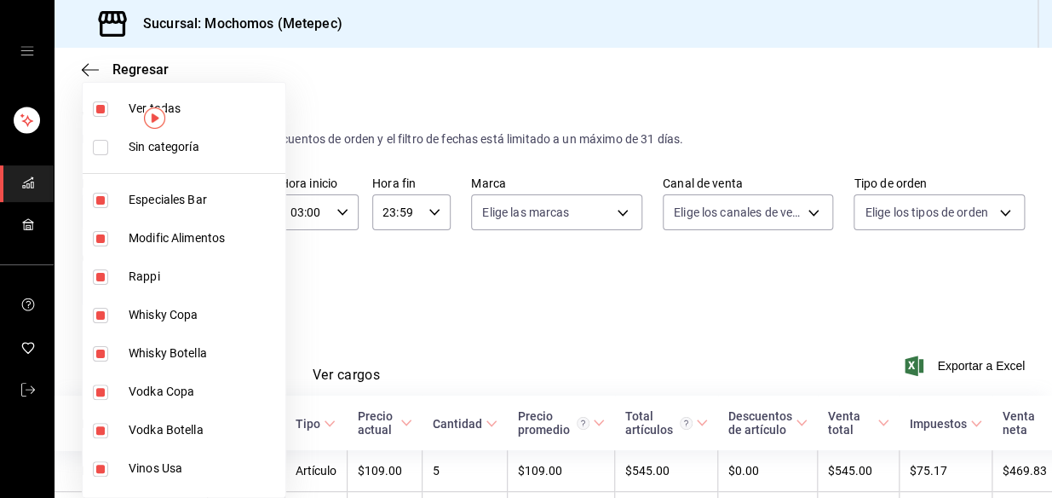
checkbox input "false"
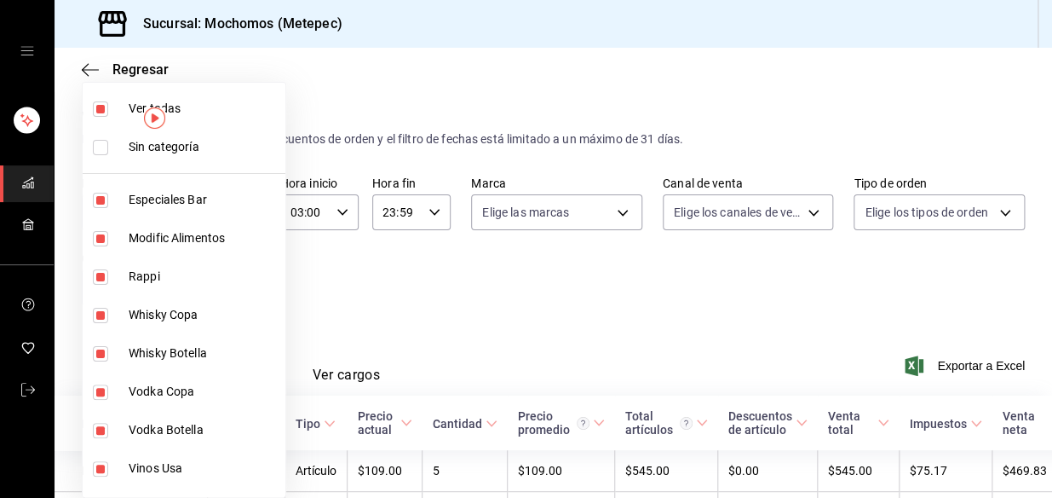
checkbox input "false"
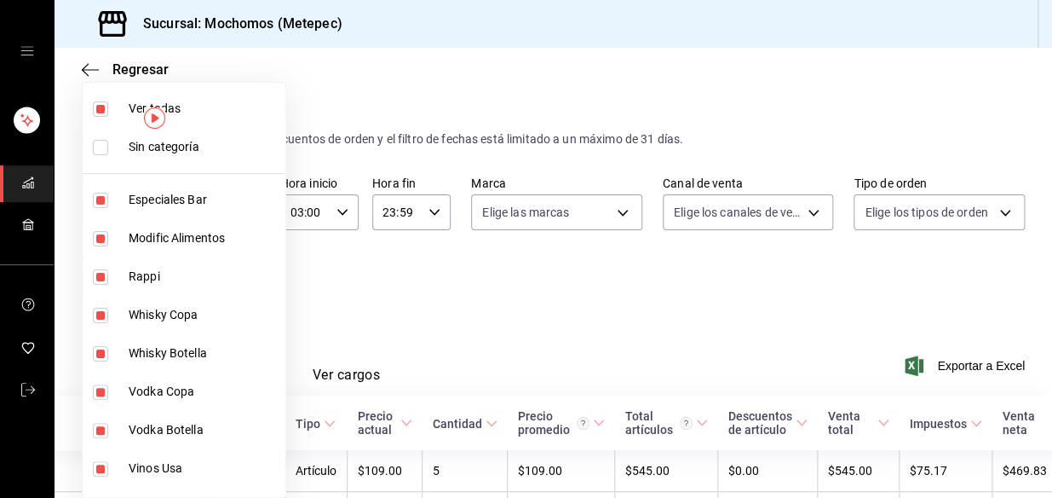
checkbox input "false"
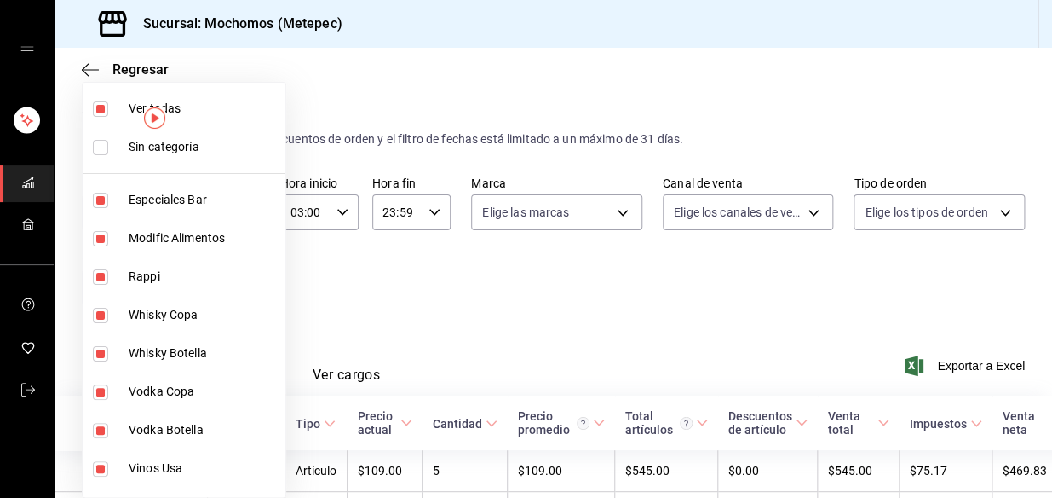
checkbox input "false"
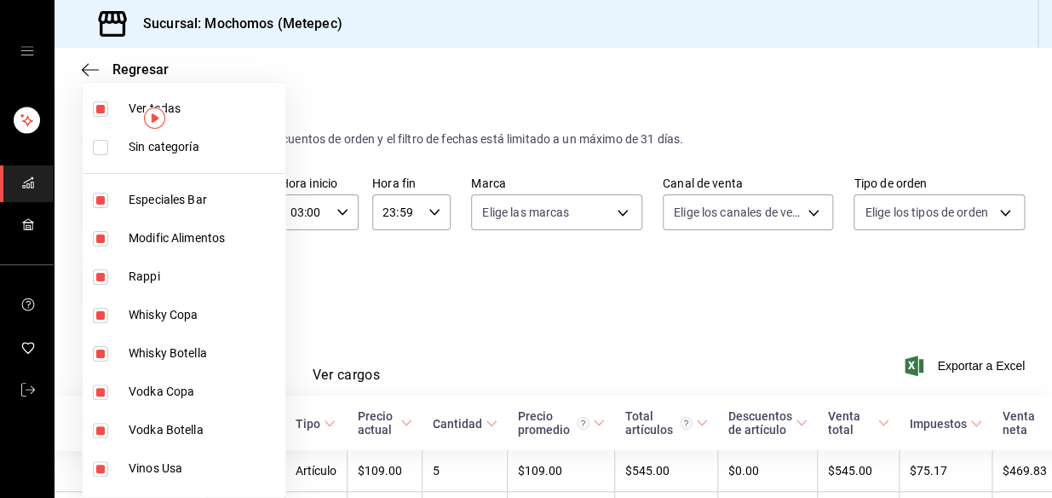
checkbox input "false"
click at [95, 201] on input "checkbox" at bounding box center [100, 200] width 15 height 15
checkbox input "true"
type input "c9cbc288-c827-488d-81f5-370afefb1912"
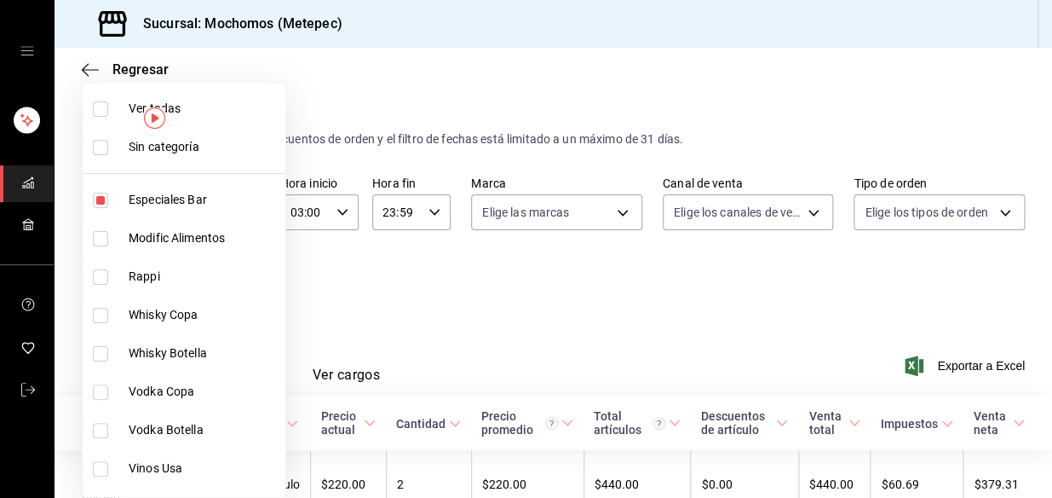
click at [576, 297] on div at bounding box center [526, 249] width 1052 height 498
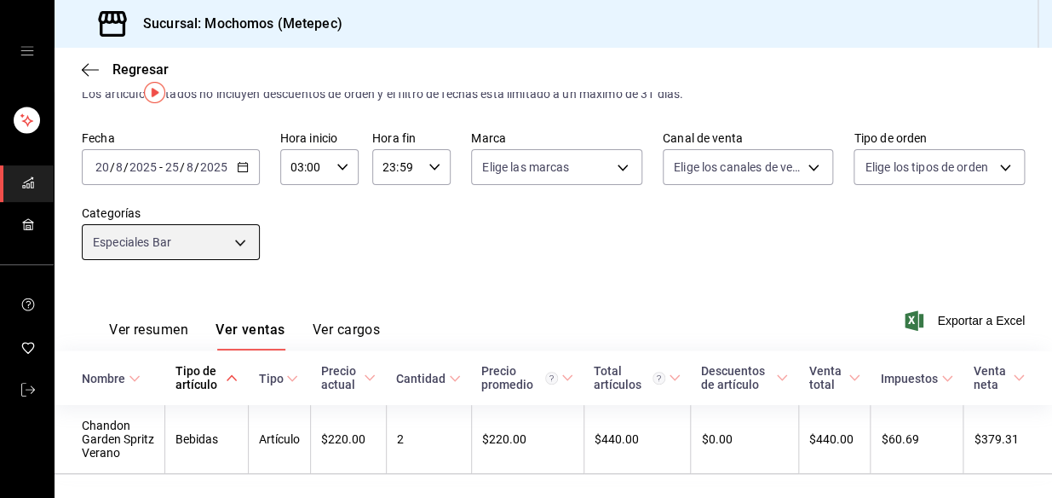
scroll to position [88, 0]
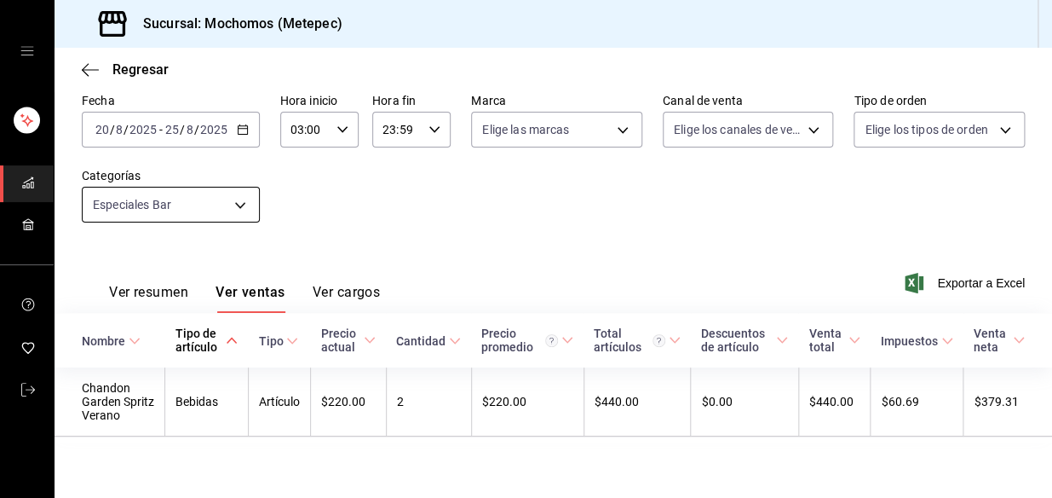
click at [222, 200] on body "Sucursal: Mochomos (Metepec) Regresar Ventas Los artículos listados no incluyen…" at bounding box center [526, 249] width 1052 height 498
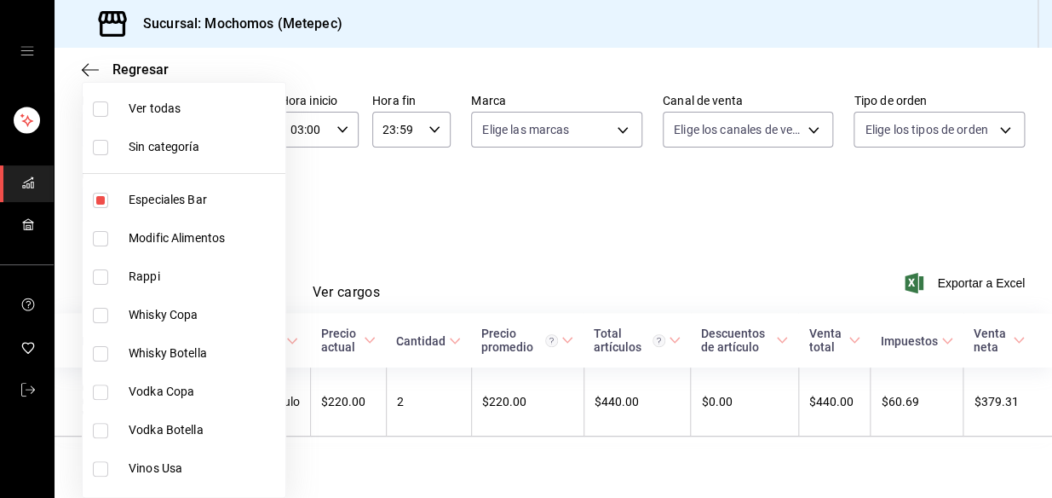
click at [102, 204] on input "checkbox" at bounding box center [100, 200] width 15 height 15
checkbox input "false"
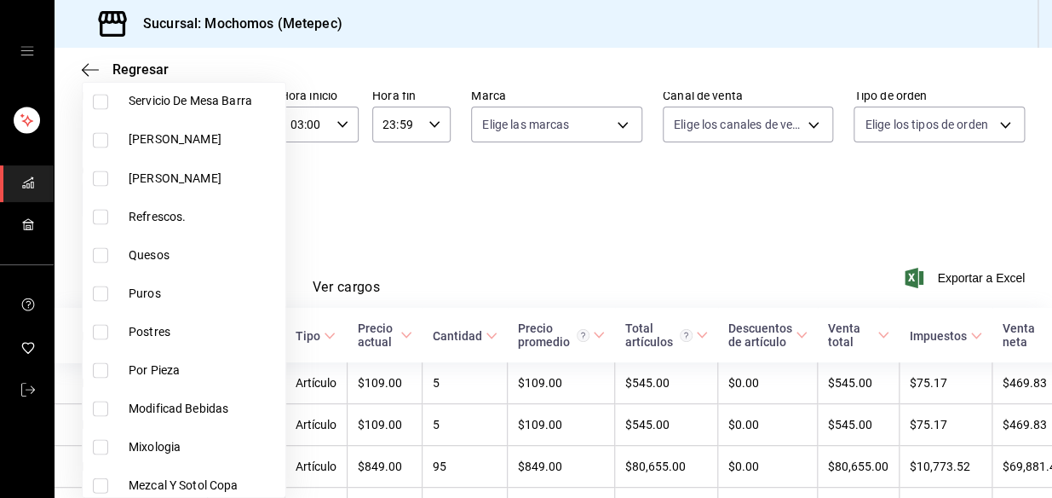
scroll to position [1084, 0]
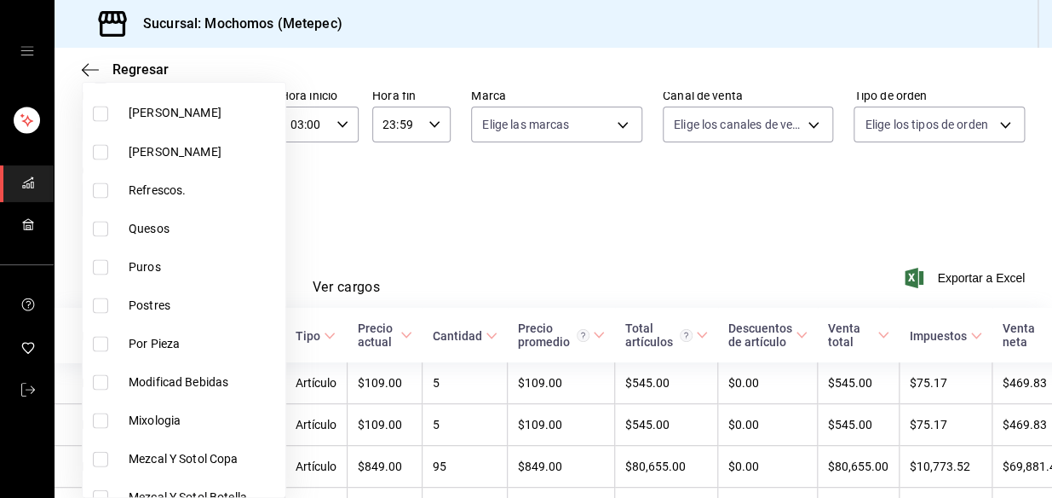
click at [101, 263] on input "checkbox" at bounding box center [100, 266] width 15 height 15
checkbox input "true"
type input "2dbfdb51-16a4-49d7-a24e-e5972350e74b"
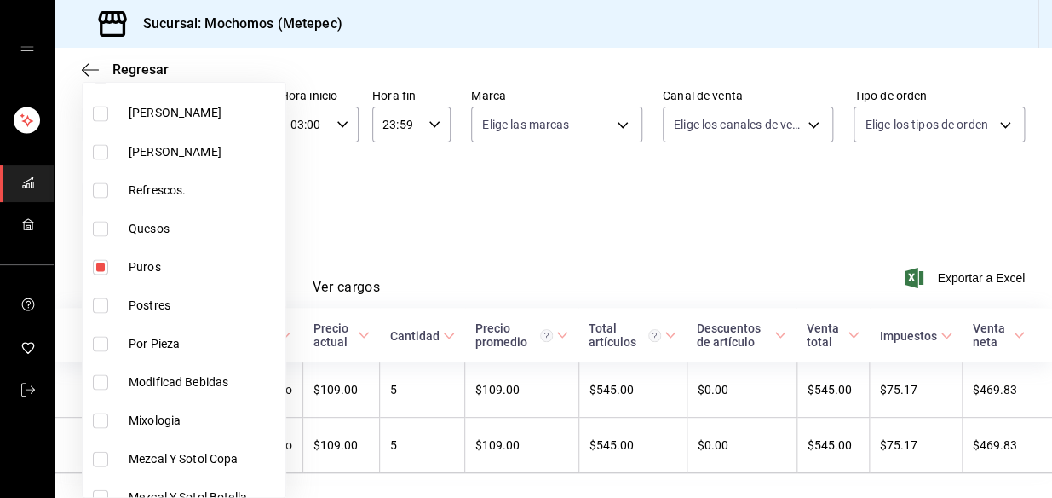
click at [517, 238] on div at bounding box center [526, 249] width 1052 height 498
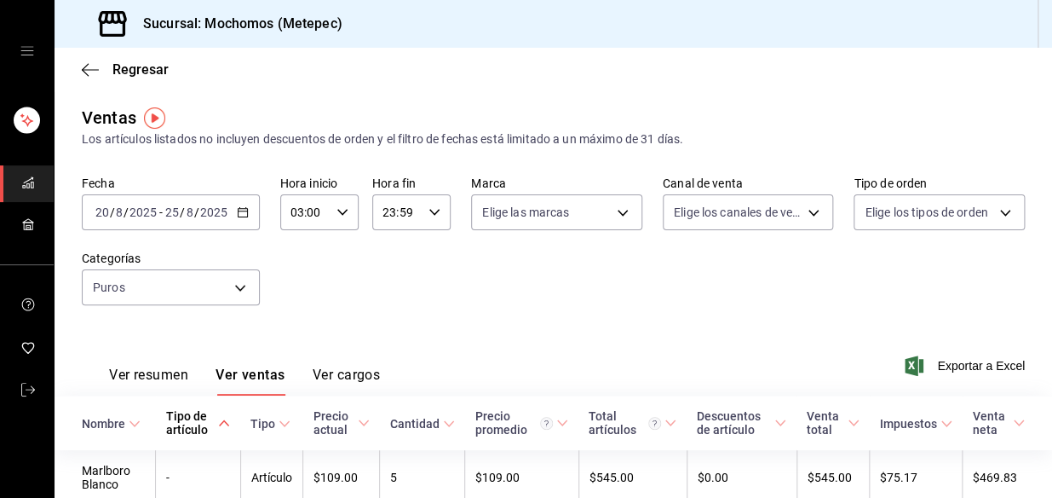
click at [240, 214] on icon "button" at bounding box center [243, 212] width 12 height 12
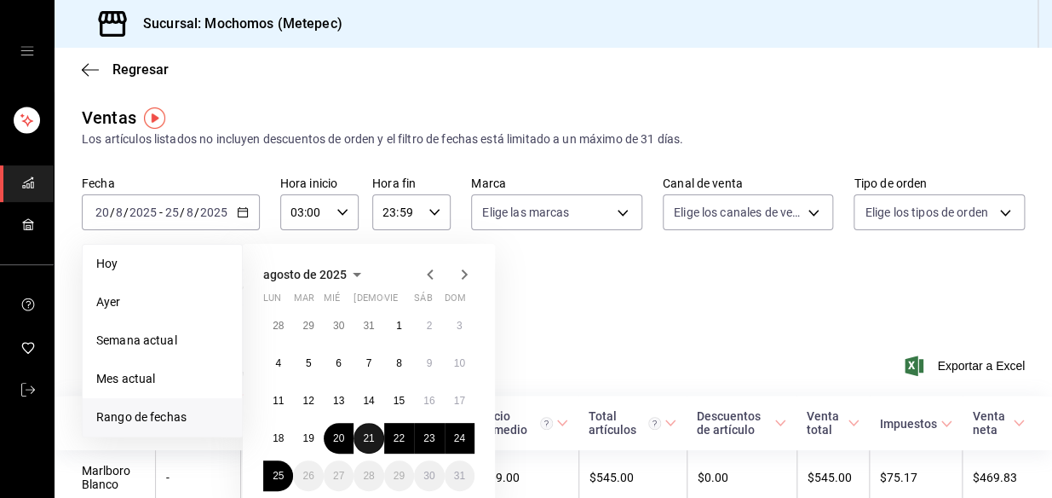
click at [373, 432] on abbr "21" at bounding box center [368, 438] width 11 height 12
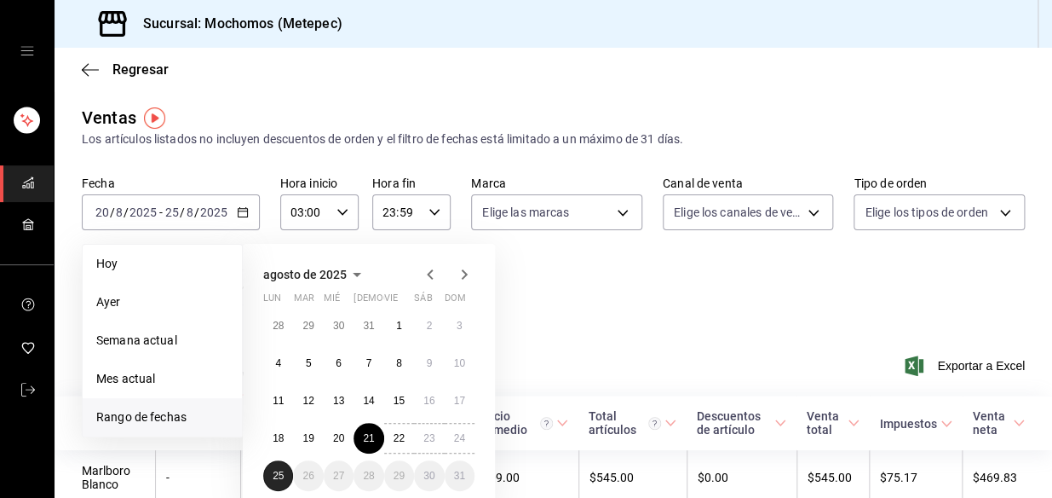
click at [275, 475] on abbr "25" at bounding box center [278, 475] width 11 height 12
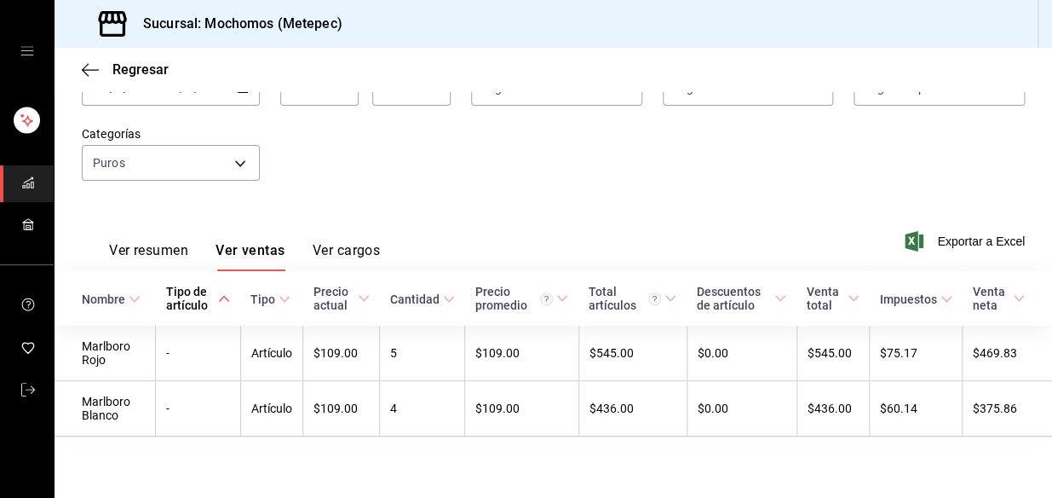
scroll to position [130, 0]
click at [450, 184] on div "Fecha [DATE] [DATE] - [DATE] [DATE] Hora inicio 03:00 Hora inicio Hora fin 23:5…" at bounding box center [553, 126] width 943 height 150
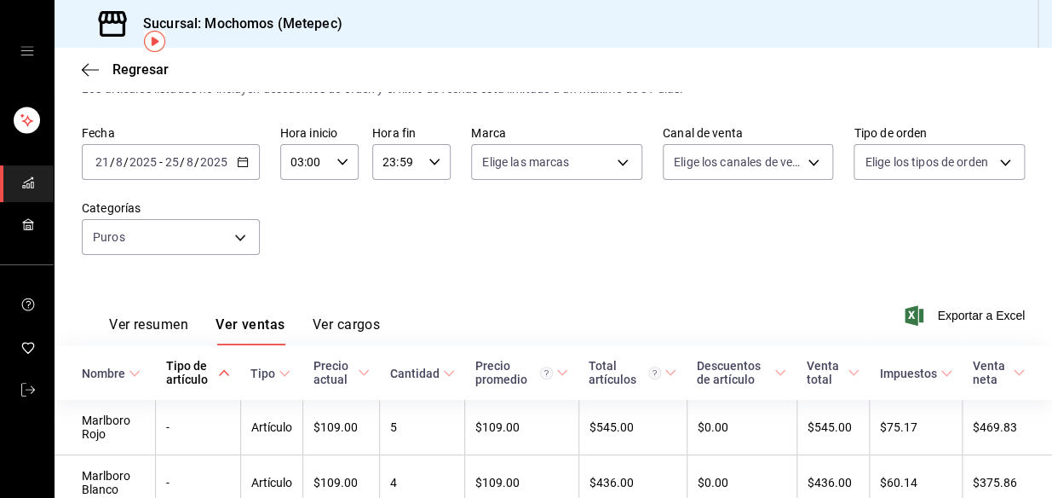
scroll to position [77, 0]
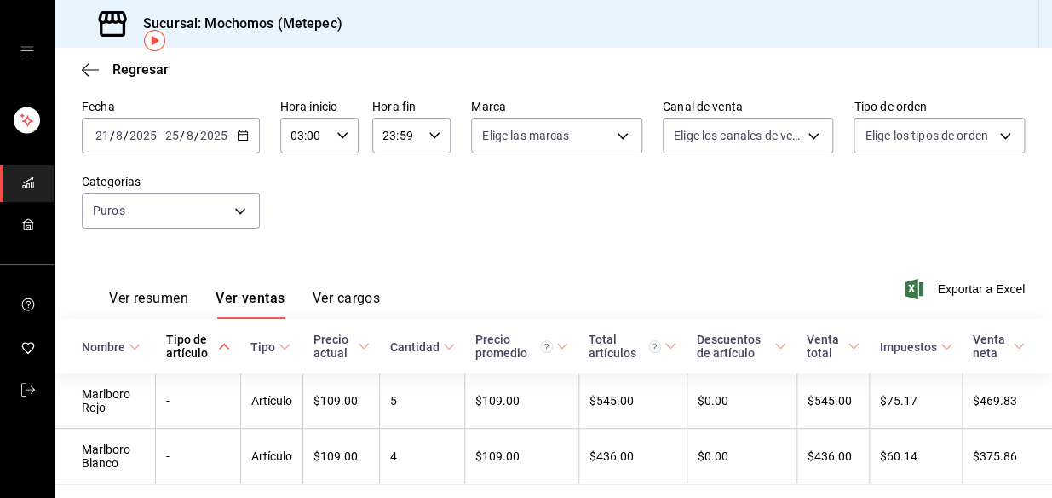
click at [241, 134] on icon "button" at bounding box center [243, 135] width 12 height 12
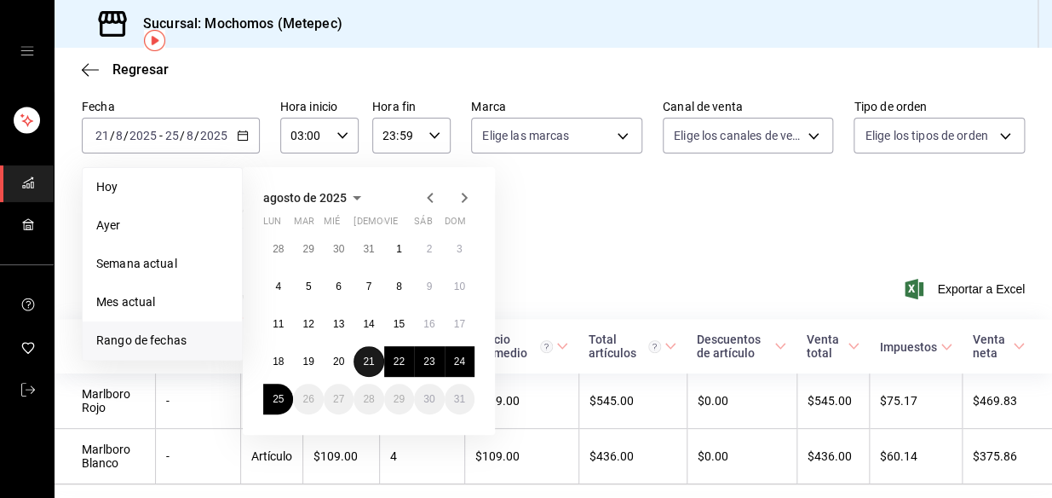
click at [365, 356] on abbr "21" at bounding box center [368, 361] width 11 height 12
click at [365, 360] on abbr "21" at bounding box center [368, 361] width 11 height 12
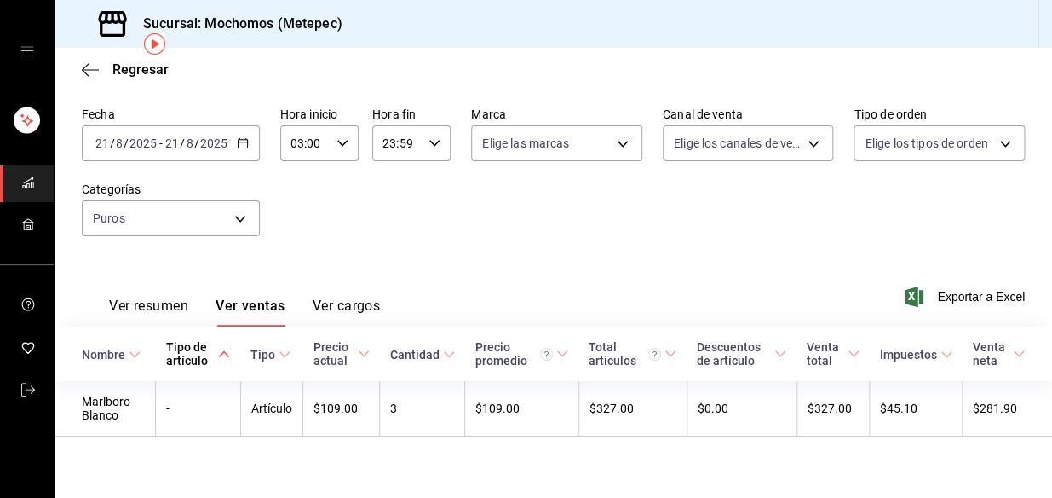
scroll to position [73, 0]
click at [241, 137] on icon "button" at bounding box center [243, 143] width 12 height 12
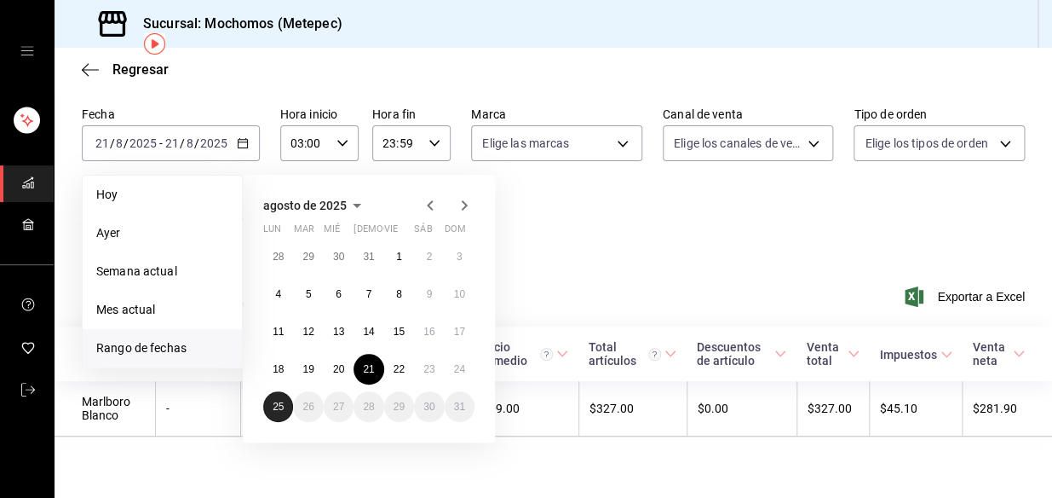
click at [273, 403] on abbr "25" at bounding box center [278, 406] width 11 height 12
click at [596, 245] on div "Fecha [DATE] [DATE] - [DATE] [DATE] [DATE] [DATE] Semana actual Mes actual [GEO…" at bounding box center [553, 181] width 943 height 150
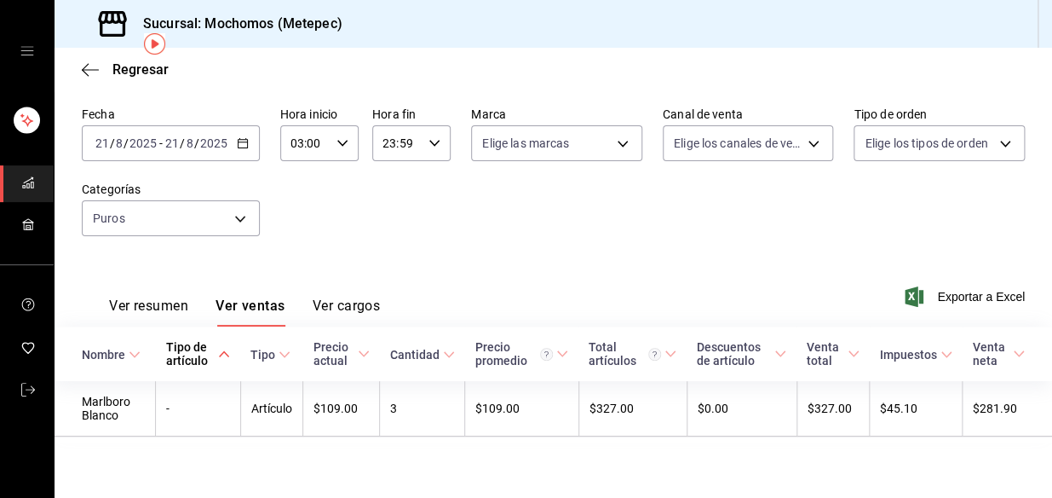
click at [245, 141] on icon "button" at bounding box center [243, 143] width 12 height 12
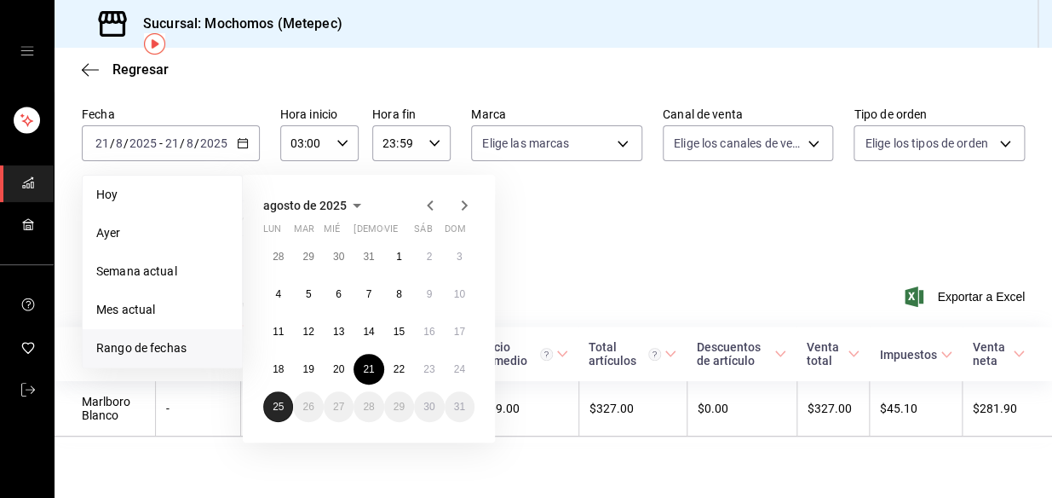
click at [279, 400] on abbr "25" at bounding box center [278, 406] width 11 height 12
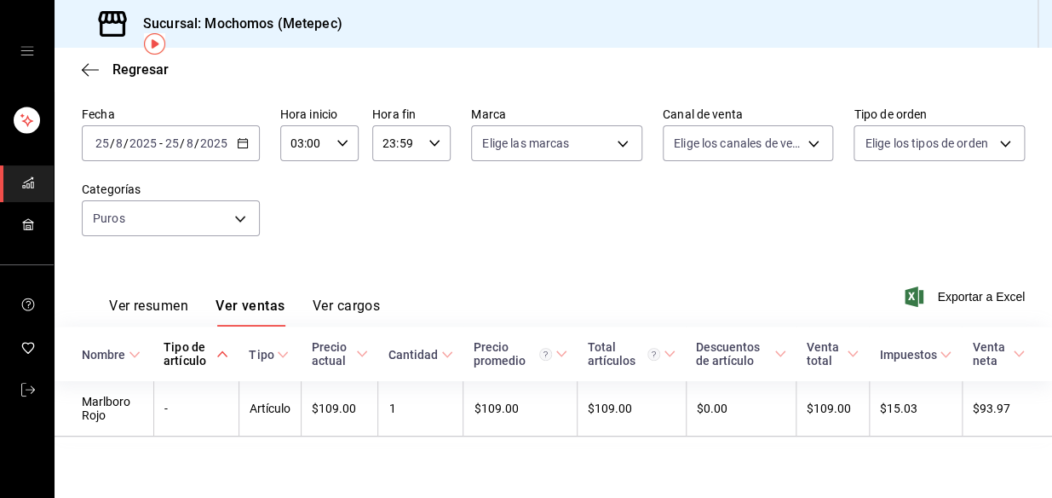
click at [489, 256] on div "Ver resumen Ver ventas Ver cargos Exportar a Excel" at bounding box center [554, 291] width 998 height 70
click at [483, 259] on div "Ver resumen Ver ventas Ver cargos Exportar a Excel" at bounding box center [554, 291] width 998 height 70
click at [977, 291] on span "Exportar a Excel" at bounding box center [966, 296] width 117 height 20
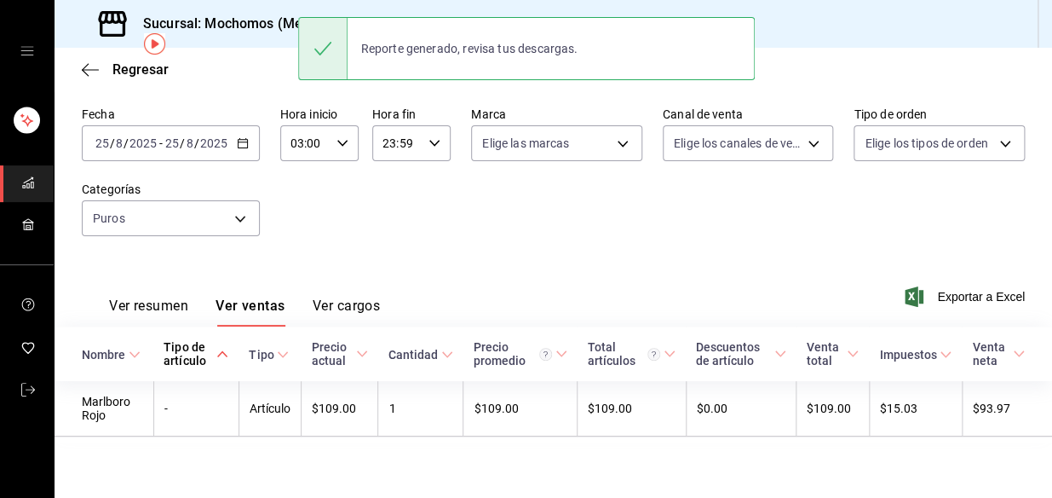
click at [498, 230] on div "Fecha [DATE] [DATE] - [DATE] [DATE] Hora inicio 03:00 Hora inicio Hora fin 23:5…" at bounding box center [553, 181] width 943 height 150
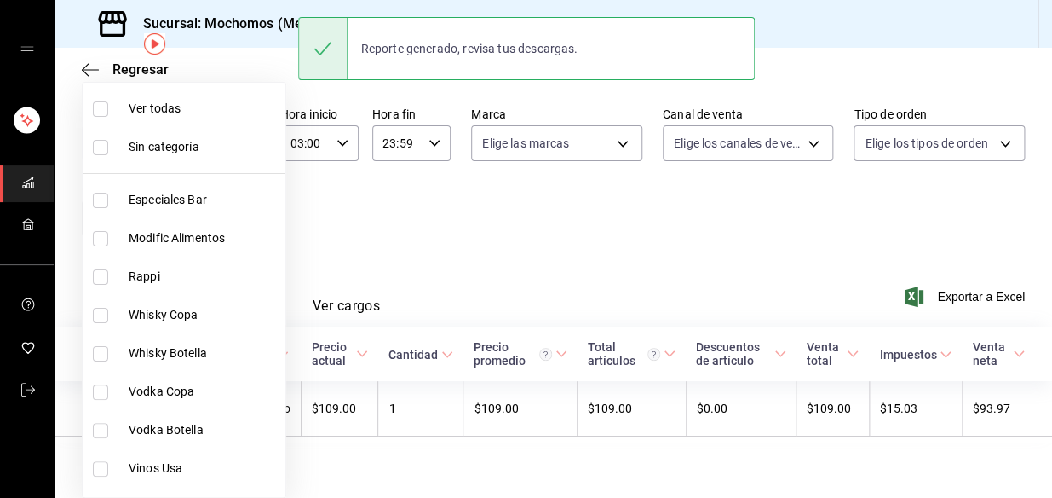
click at [210, 205] on body "Sucursal: Mochomos (Metepec) Regresar Ventas Los artículos listados no incluyen…" at bounding box center [526, 249] width 1052 height 498
drag, startPoint x: 337, startPoint y: 216, endPoint x: 327, endPoint y: 205, distance: 14.5
click at [337, 215] on div at bounding box center [526, 249] width 1052 height 498
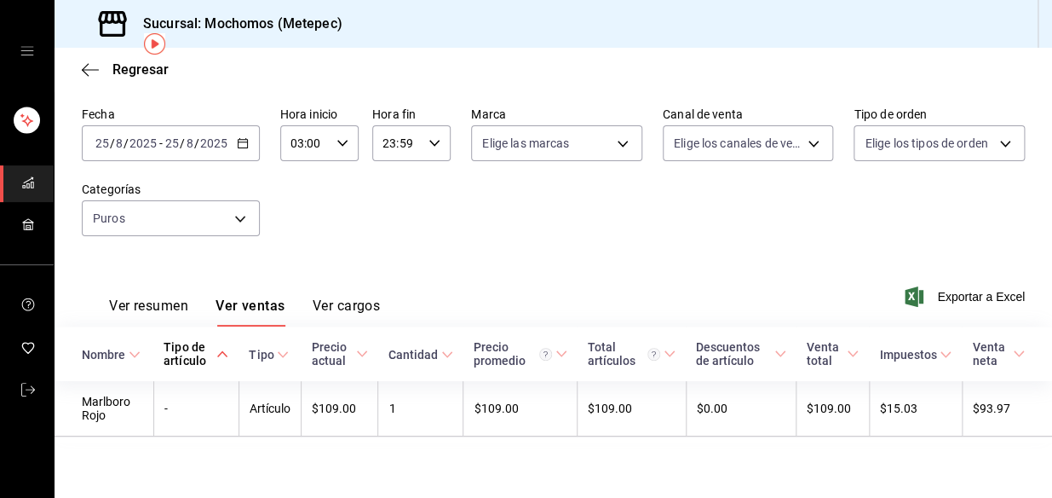
click at [245, 137] on icon "button" at bounding box center [243, 143] width 12 height 12
click at [422, 129] on div "23:59 Hora fin" at bounding box center [411, 143] width 78 height 36
click at [388, 178] on button "04" at bounding box center [389, 192] width 32 height 34
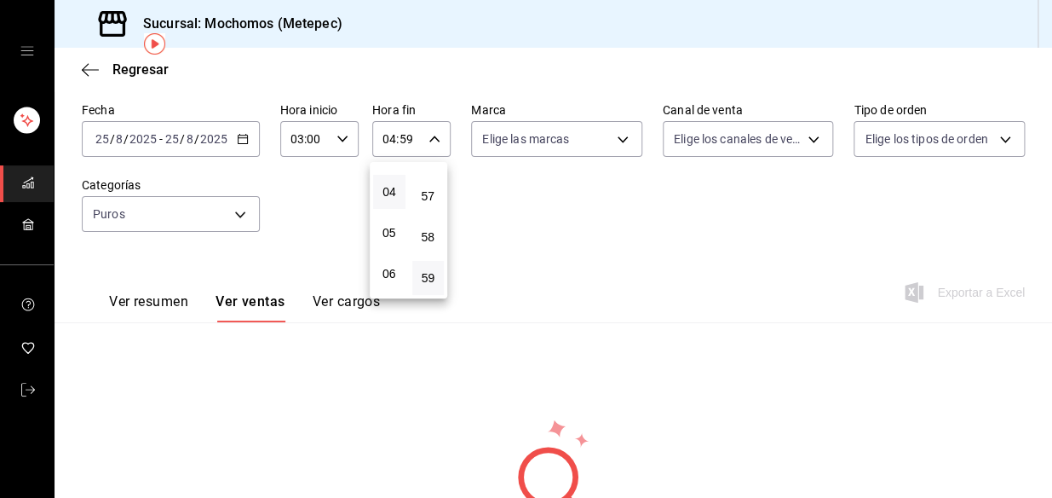
click at [544, 233] on div at bounding box center [526, 249] width 1052 height 498
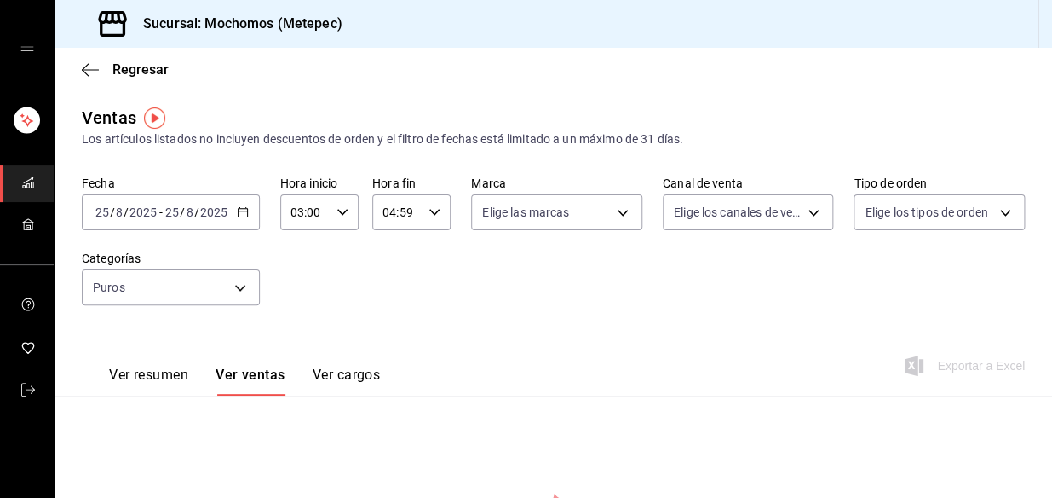
click at [429, 211] on icon "button" at bounding box center [435, 212] width 12 height 12
click at [429, 211] on div at bounding box center [526, 249] width 1052 height 498
click at [239, 210] on \(Stroke\) "button" at bounding box center [242, 210] width 9 height 1
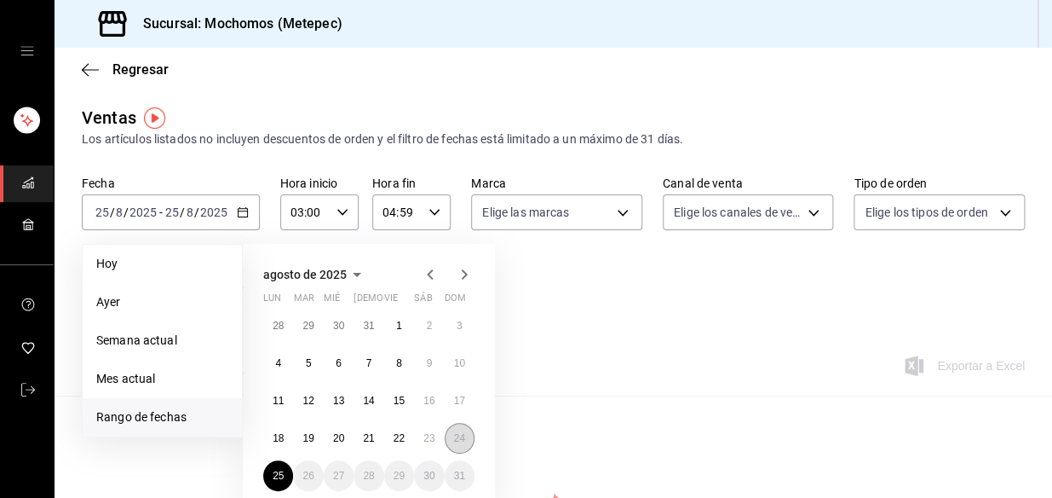
click at [458, 434] on abbr "24" at bounding box center [459, 438] width 11 height 12
click at [277, 473] on abbr "25" at bounding box center [278, 475] width 11 height 12
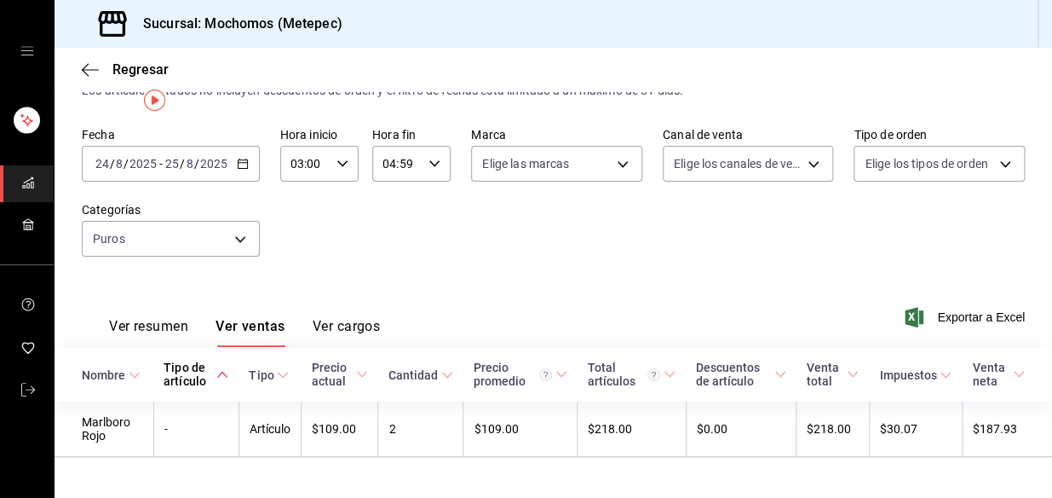
scroll to position [73, 0]
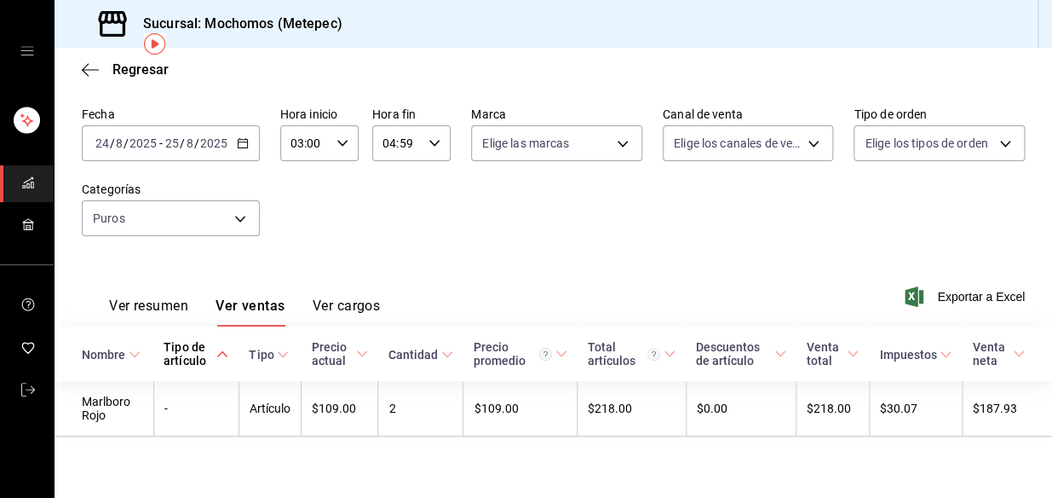
click at [239, 141] on \(Stroke\) "button" at bounding box center [242, 141] width 9 height 1
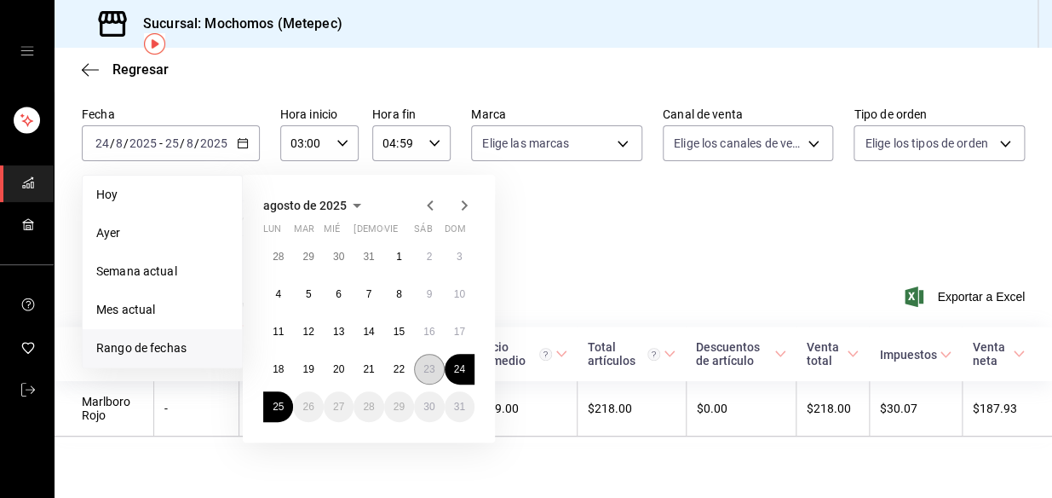
click at [426, 365] on abbr "23" at bounding box center [428, 369] width 11 height 12
click at [456, 363] on abbr "24" at bounding box center [459, 369] width 11 height 12
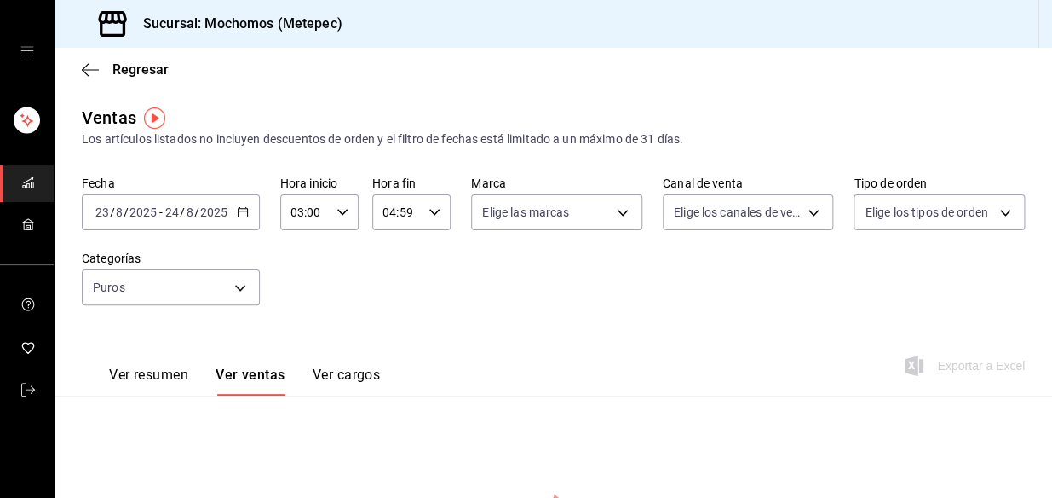
click at [239, 216] on icon "button" at bounding box center [243, 212] width 12 height 12
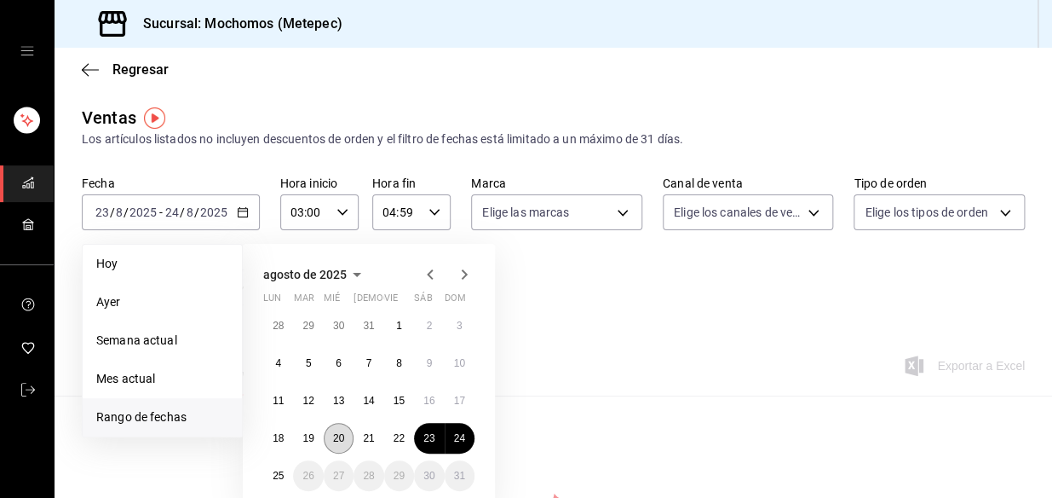
click at [341, 435] on abbr "20" at bounding box center [338, 438] width 11 height 12
click at [280, 473] on abbr "25" at bounding box center [278, 475] width 11 height 12
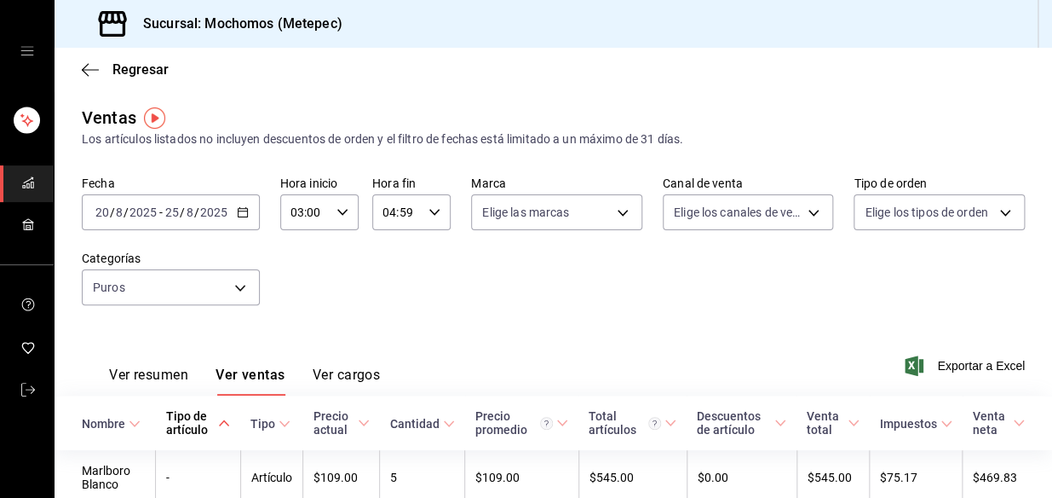
click at [244, 216] on icon "button" at bounding box center [243, 212] width 12 height 12
click at [427, 204] on div "04:59 Hora fin" at bounding box center [411, 212] width 78 height 36
click at [394, 251] on span "00" at bounding box center [389, 256] width 12 height 14
click at [724, 280] on div at bounding box center [526, 249] width 1052 height 498
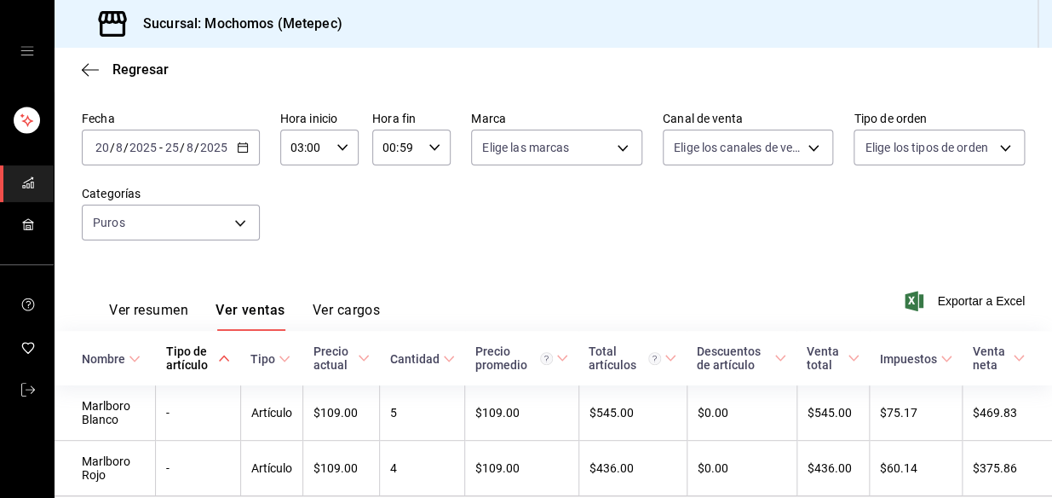
scroll to position [130, 0]
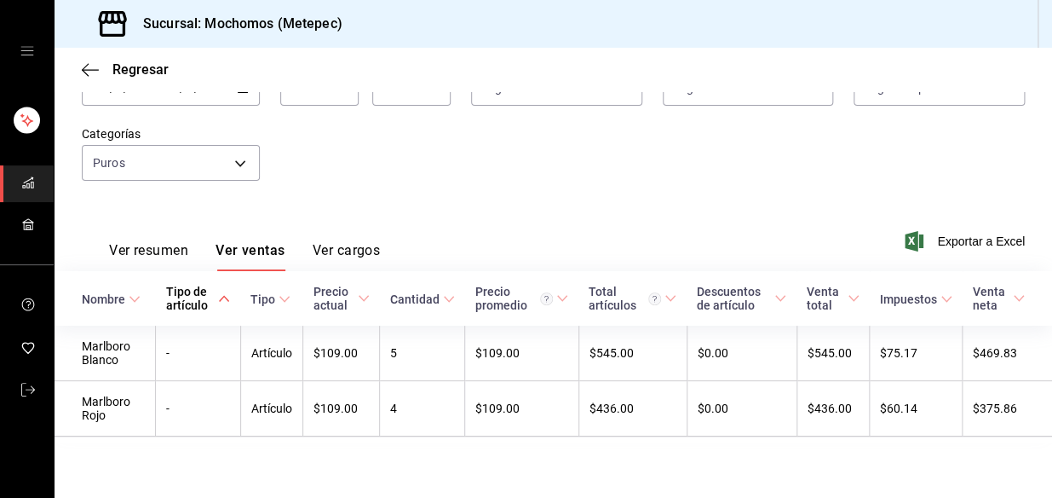
click at [665, 165] on div "Fecha [DATE] [DATE] - [DATE] [DATE] Hora inicio 03:00 Hora inicio Hora fin 00:5…" at bounding box center [553, 126] width 943 height 150
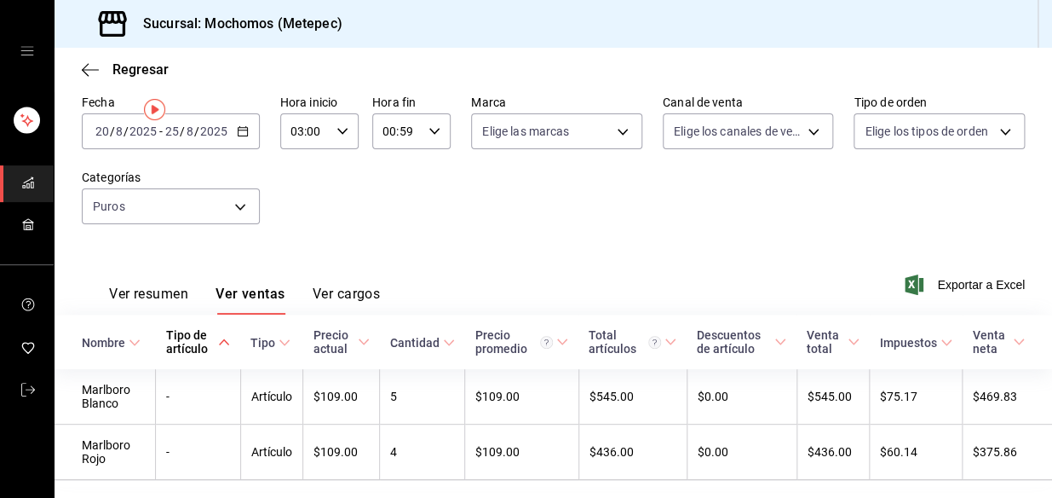
scroll to position [0, 0]
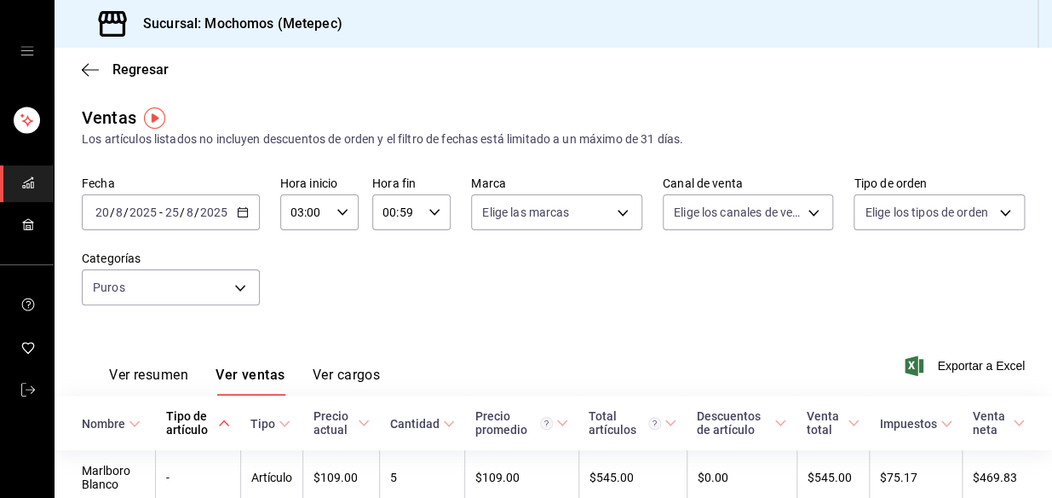
click at [246, 204] on div "[DATE] [DATE] - [DATE] [DATE]" at bounding box center [171, 212] width 178 height 36
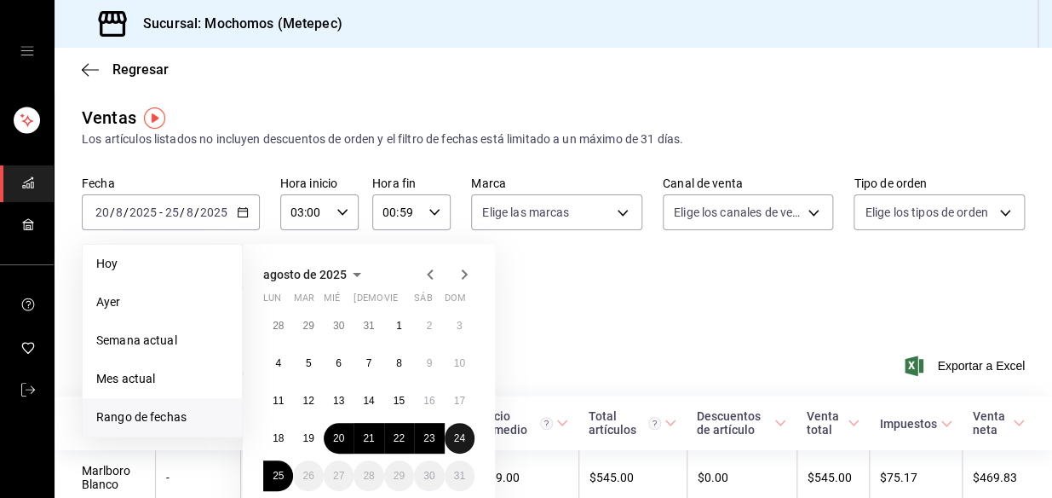
click at [452, 445] on button "24" at bounding box center [460, 438] width 30 height 31
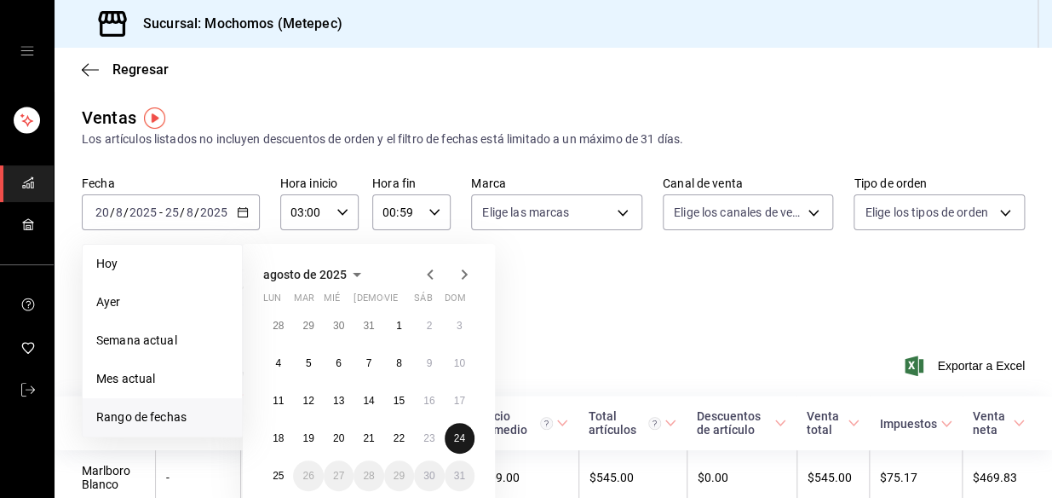
click at [456, 440] on abbr "24" at bounding box center [459, 438] width 11 height 12
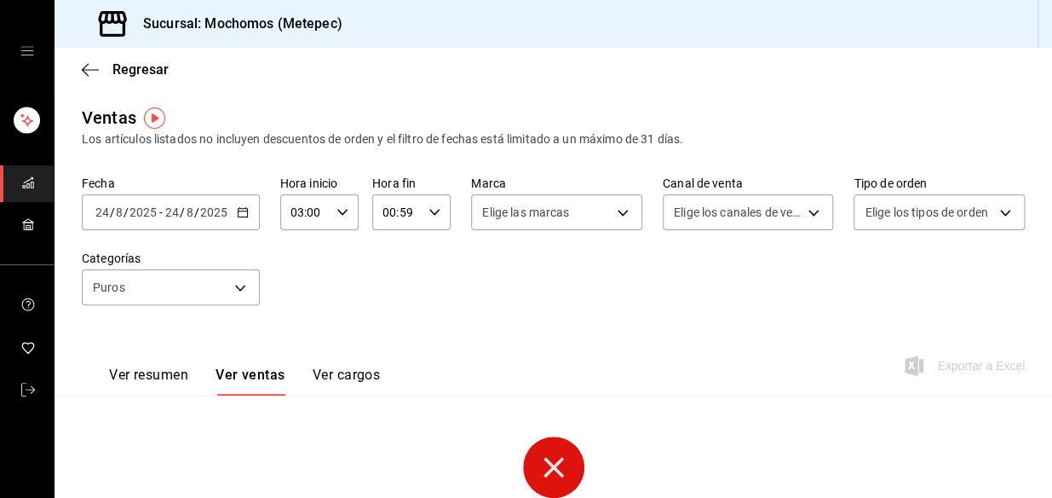
click at [239, 216] on \(Stroke\) "button" at bounding box center [243, 212] width 10 height 9
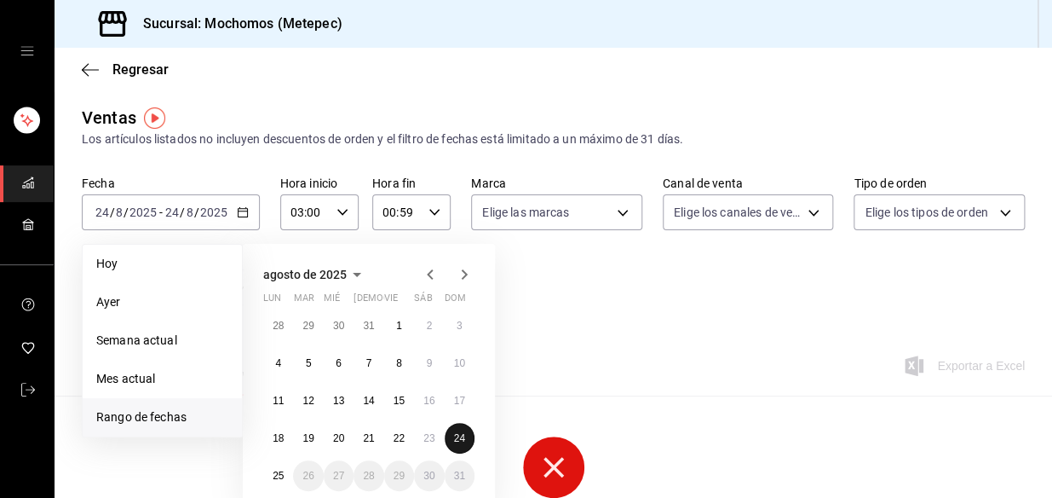
drag, startPoint x: 463, startPoint y: 434, endPoint x: 324, endPoint y: 459, distance: 141.2
click at [461, 434] on abbr "24" at bounding box center [459, 438] width 11 height 12
click at [280, 474] on abbr "25" at bounding box center [278, 475] width 11 height 12
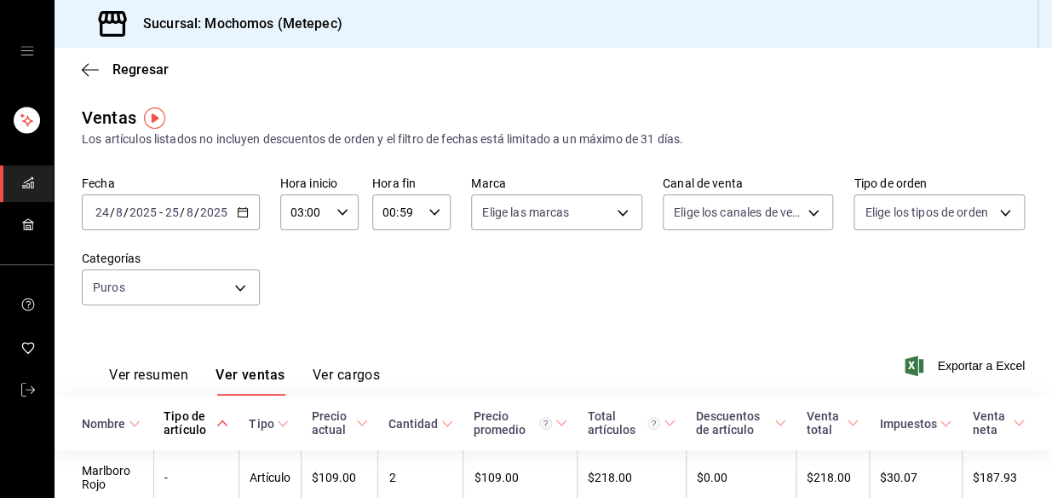
click at [435, 216] on icon "button" at bounding box center [435, 212] width 12 height 12
click at [391, 330] on button "02" at bounding box center [389, 337] width 32 height 34
drag, startPoint x: 570, startPoint y: 316, endPoint x: 554, endPoint y: 311, distance: 17.0
click at [570, 315] on div at bounding box center [526, 249] width 1052 height 498
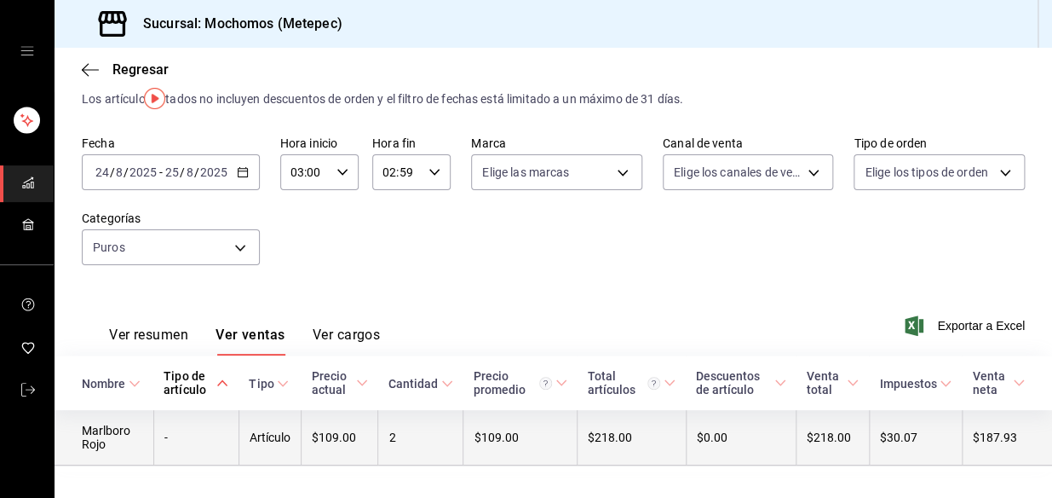
scroll to position [73, 0]
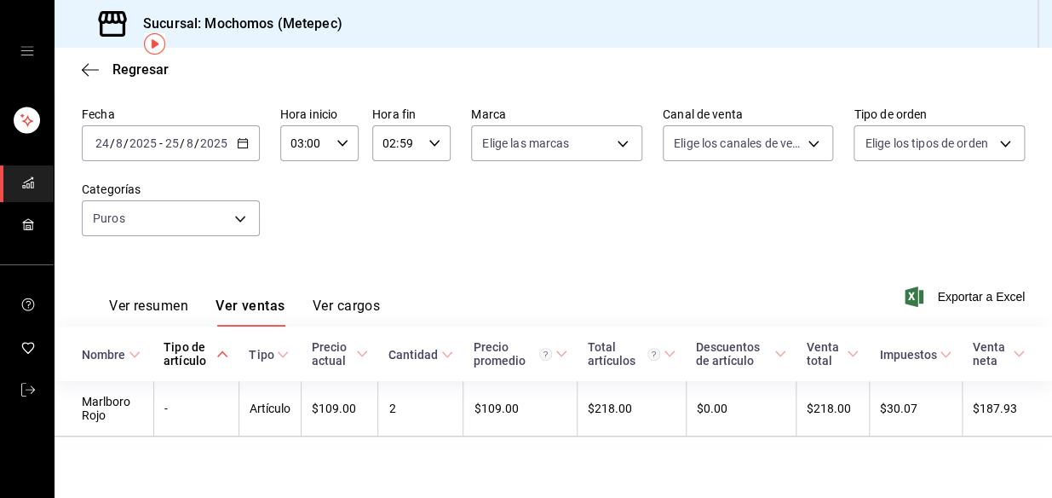
click at [243, 143] on \(Stroke\) "button" at bounding box center [243, 143] width 10 height 9
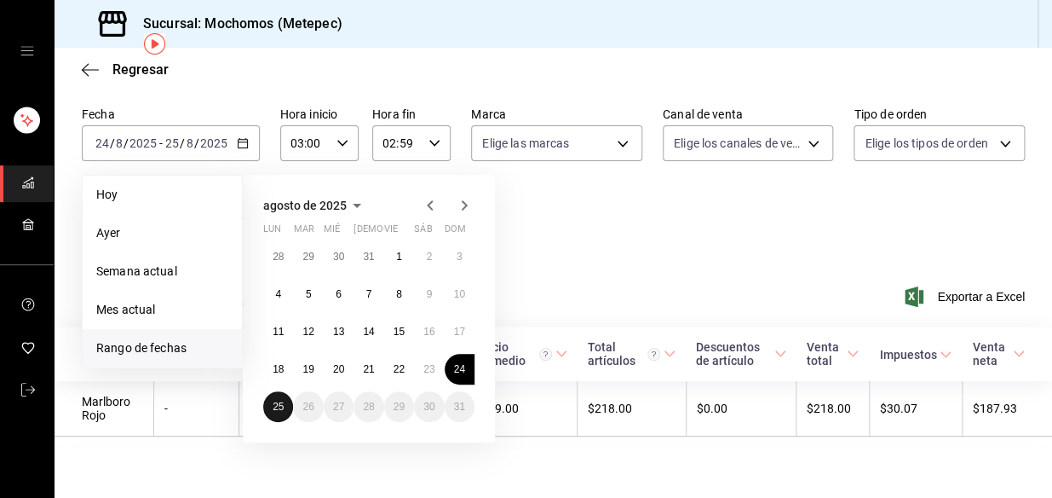
click at [272, 406] on button "25" at bounding box center [278, 406] width 30 height 31
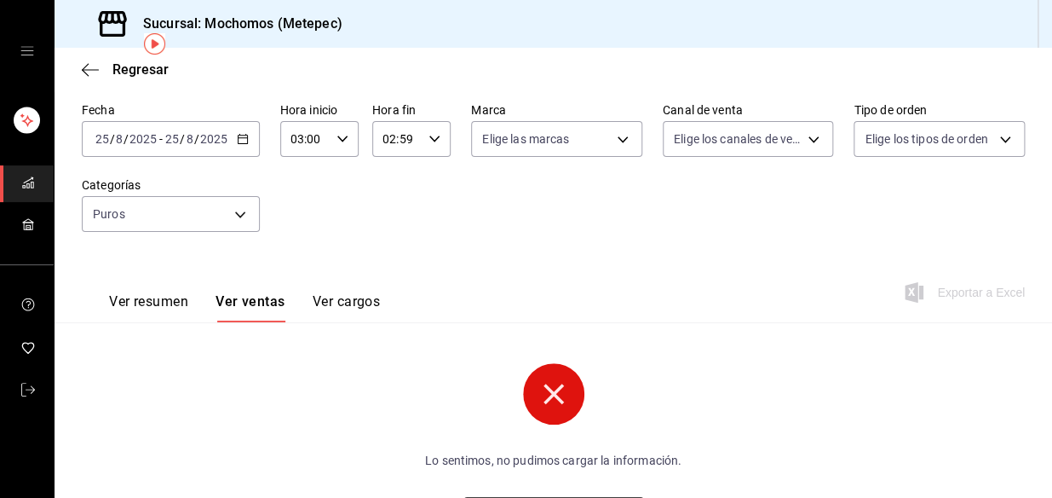
click at [247, 135] on div "[DATE] [DATE] - [DATE] [DATE]" at bounding box center [171, 139] width 178 height 36
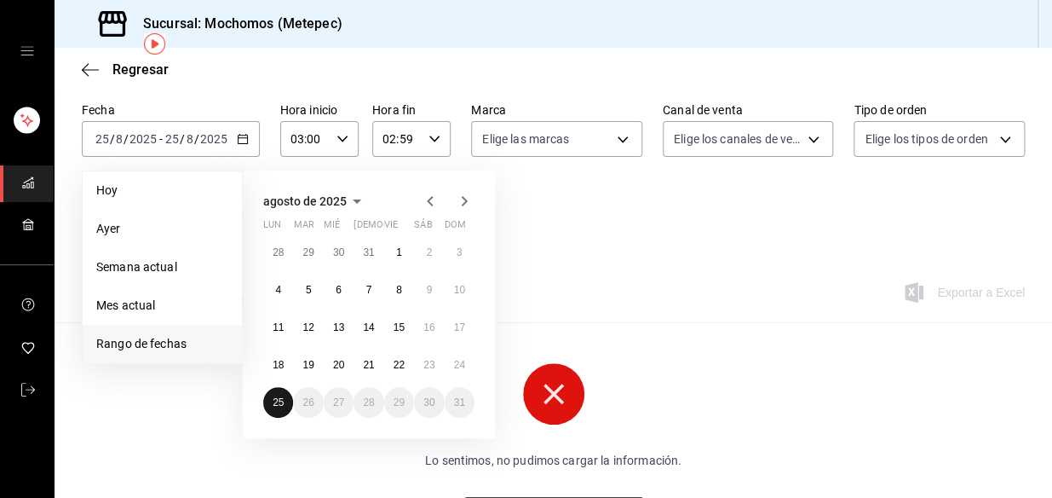
click at [279, 401] on abbr "25" at bounding box center [278, 402] width 11 height 12
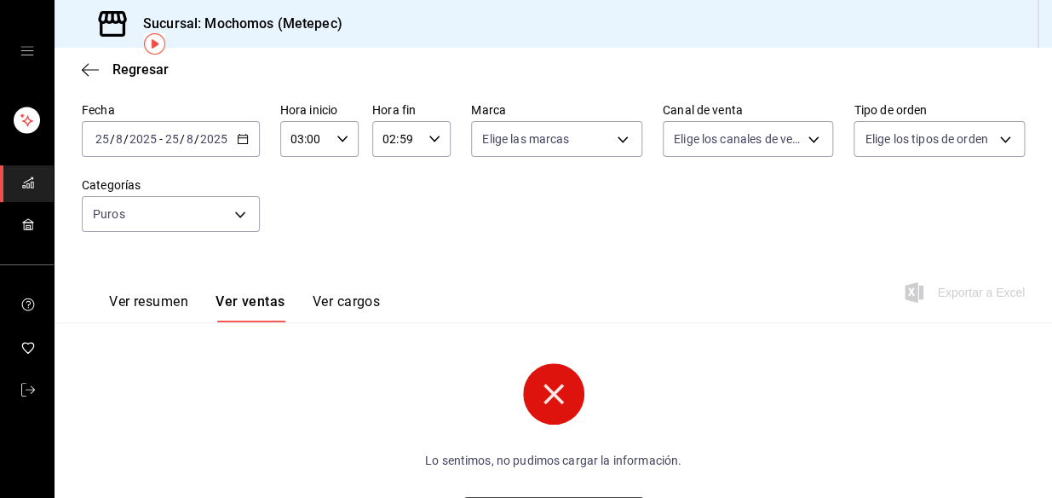
click at [430, 136] on icon "button" at bounding box center [435, 139] width 12 height 12
click at [390, 184] on span "00" at bounding box center [389, 183] width 12 height 14
type input "00:59"
drag, startPoint x: 550, startPoint y: 253, endPoint x: 532, endPoint y: 247, distance: 18.9
click at [550, 253] on div at bounding box center [526, 249] width 1052 height 498
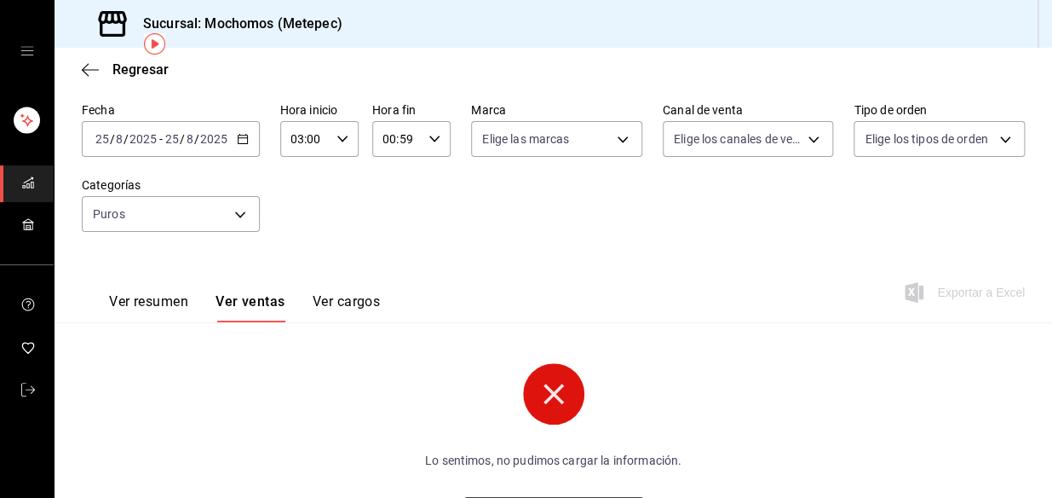
click at [244, 139] on icon "button" at bounding box center [243, 139] width 12 height 12
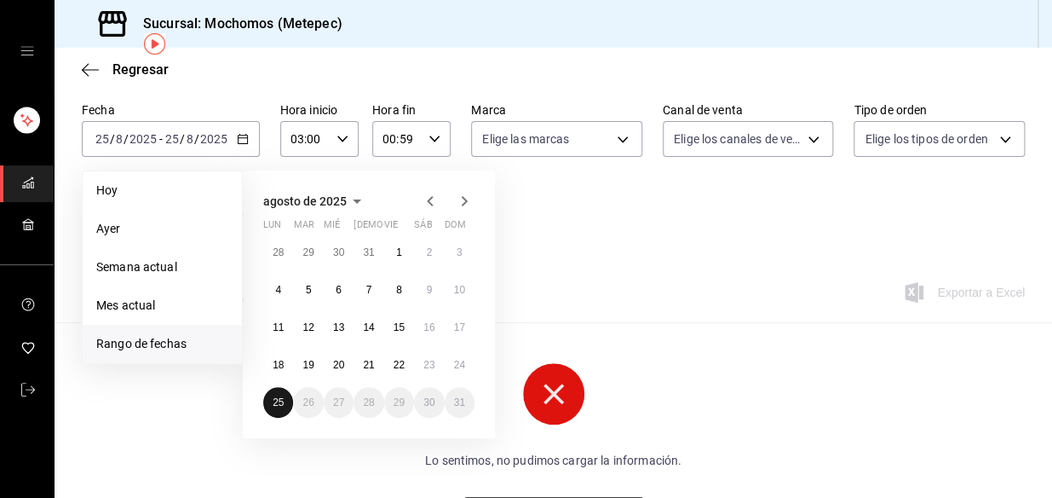
click at [276, 400] on abbr "25" at bounding box center [278, 402] width 11 height 12
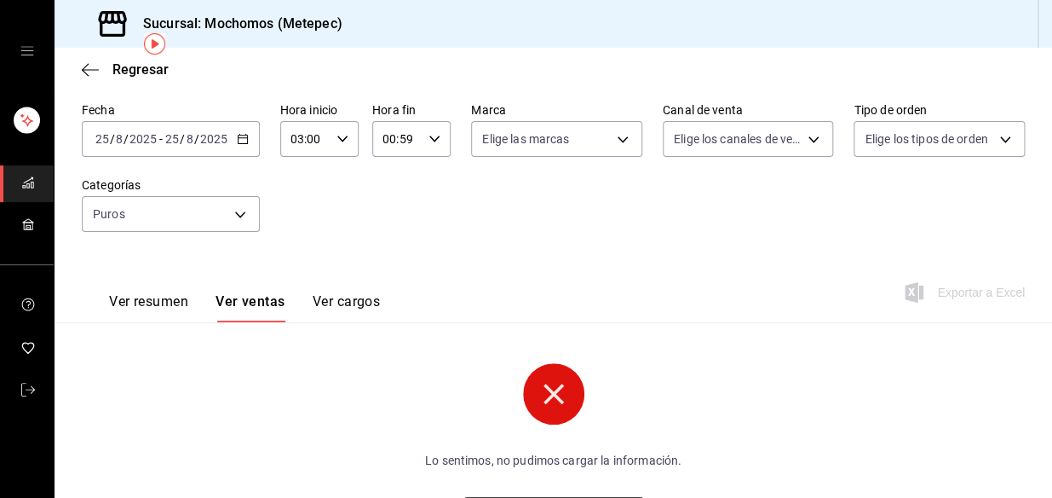
click at [341, 137] on icon "button" at bounding box center [343, 139] width 12 height 12
click at [290, 222] on button "04" at bounding box center [298, 223] width 32 height 34
type input "04:00"
click at [435, 139] on div at bounding box center [526, 249] width 1052 height 498
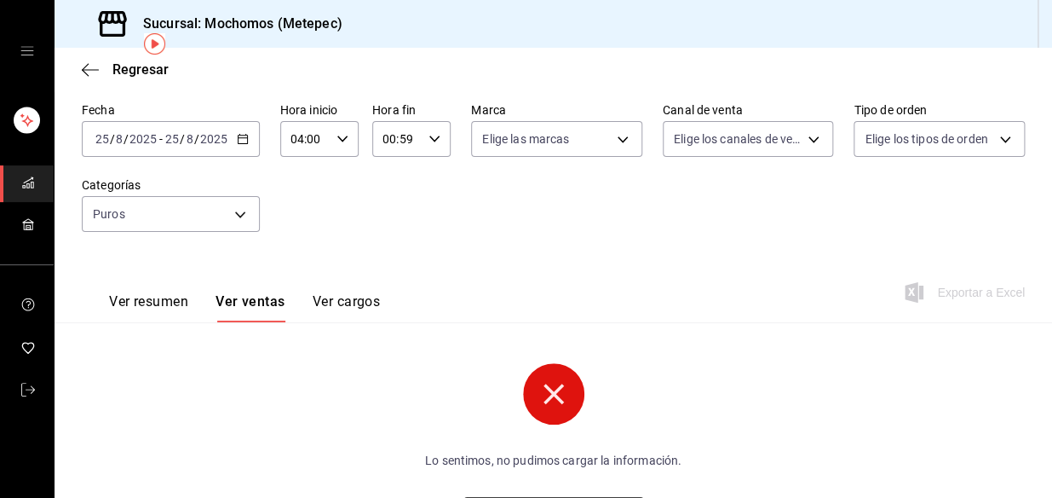
click at [430, 142] on icon "button" at bounding box center [435, 139] width 12 height 12
click at [391, 273] on span "23" at bounding box center [389, 278] width 12 height 14
type input "23:59"
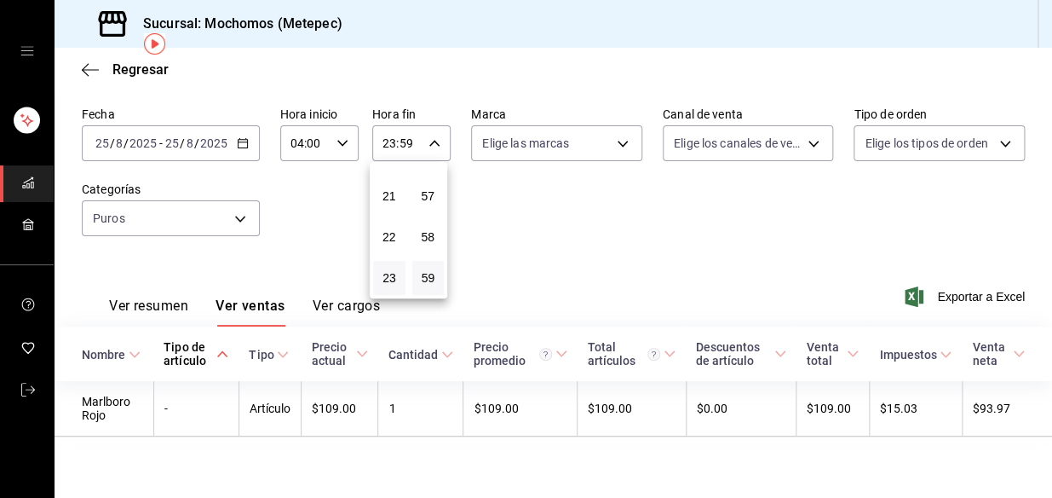
click at [522, 216] on div at bounding box center [526, 249] width 1052 height 498
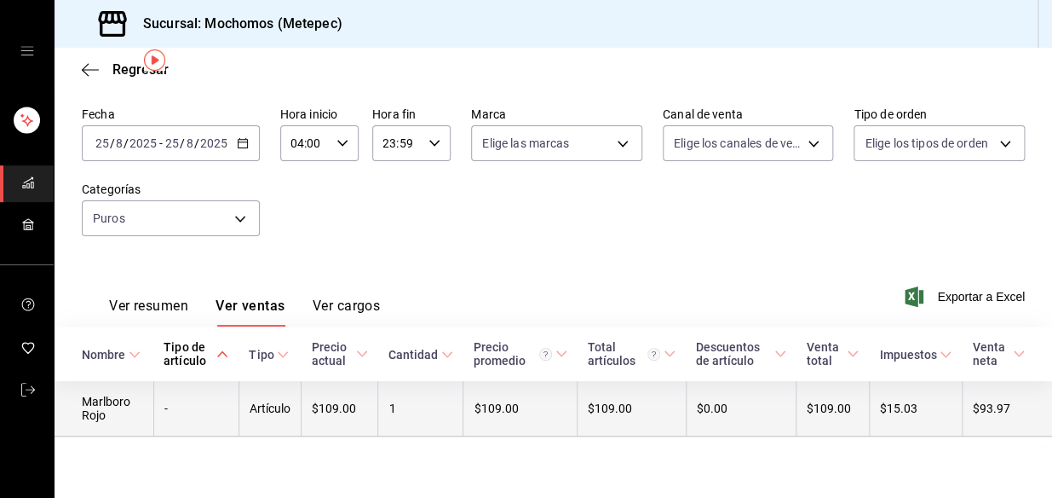
scroll to position [73, 0]
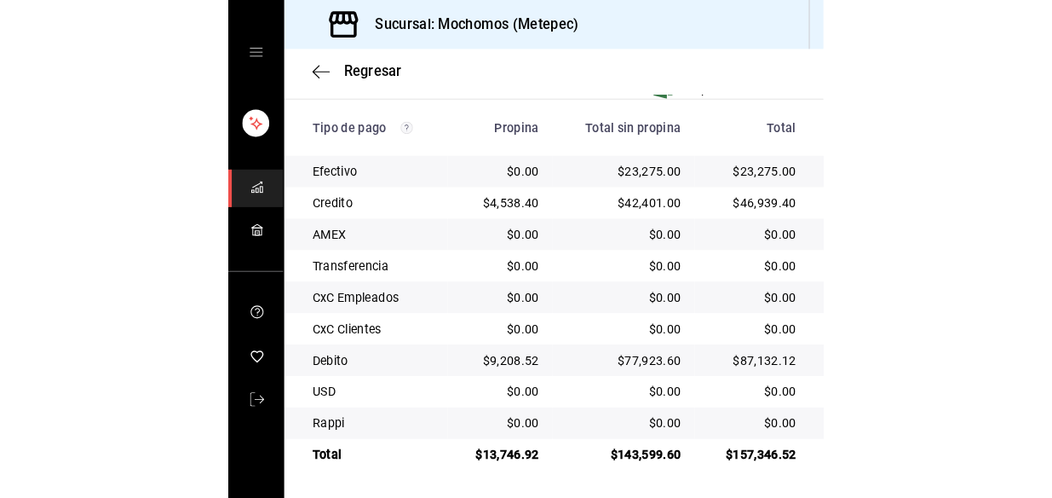
scroll to position [468, 0]
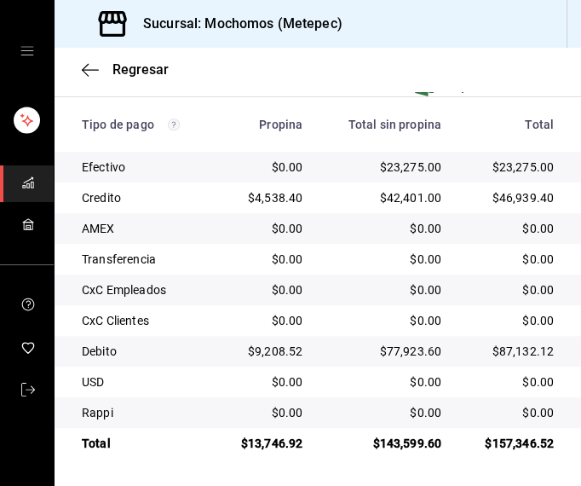
click at [411, 21] on div "Sucursal: Mochomos (Metepec)" at bounding box center [318, 24] width 527 height 48
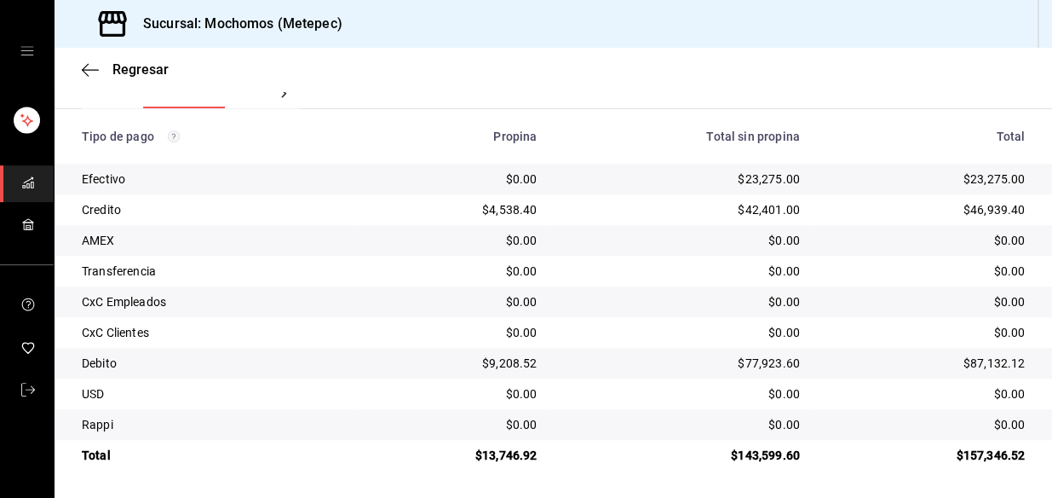
scroll to position [286, 0]
